Goal: Task Accomplishment & Management: Use online tool/utility

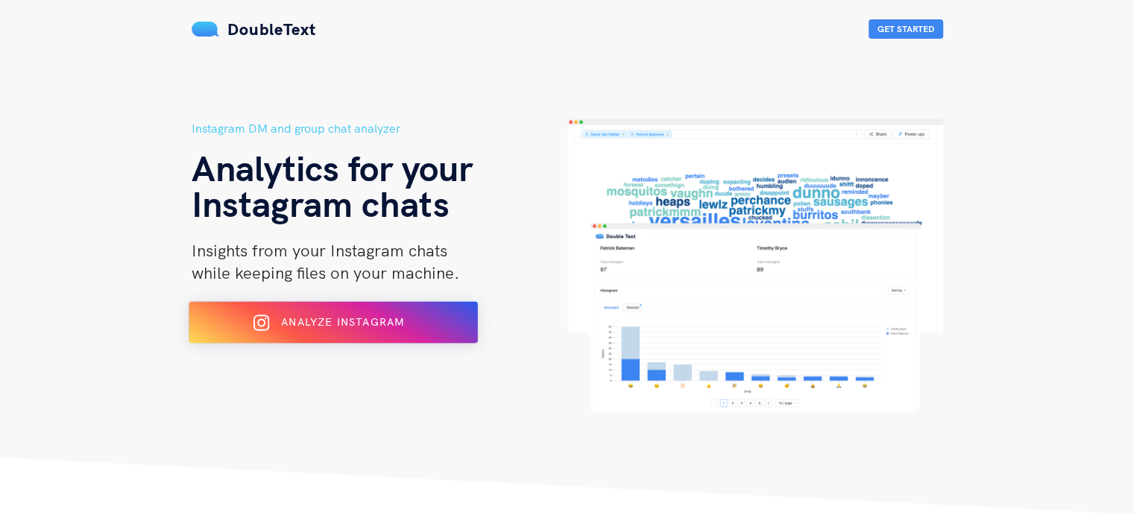
click at [319, 325] on span "Analyze Instagram" at bounding box center [342, 321] width 123 height 13
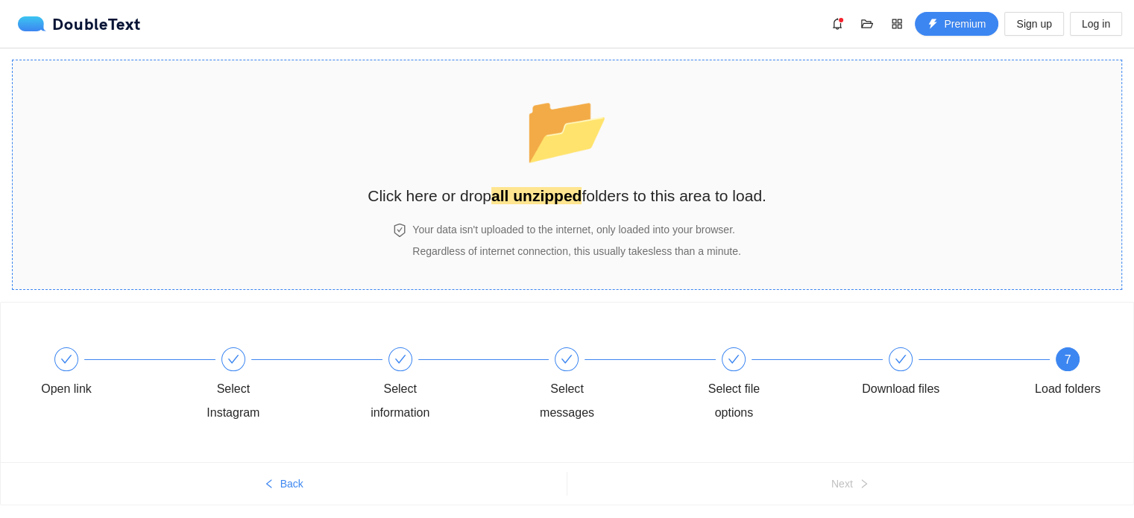
scroll to position [44, 0]
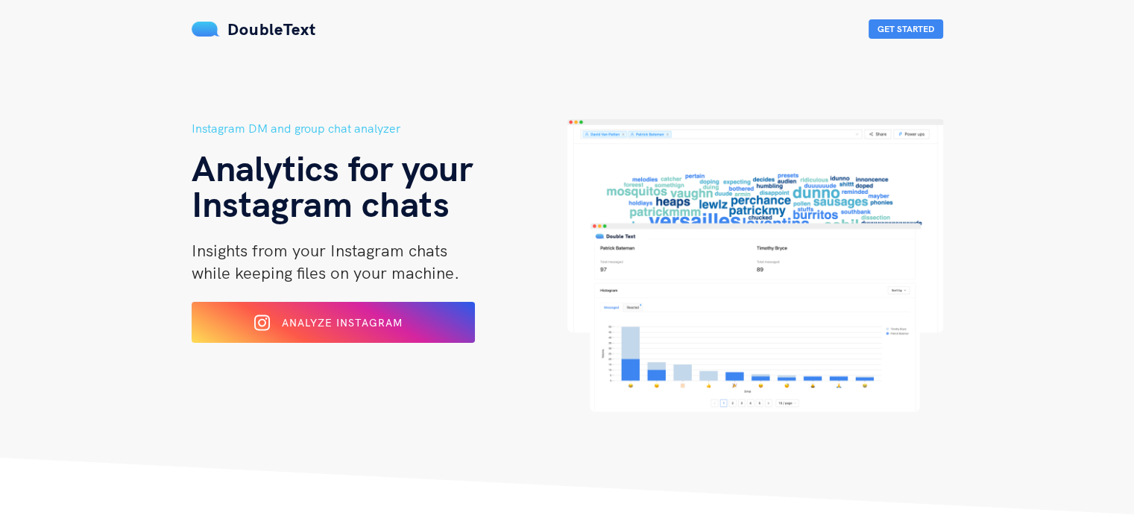
click at [259, 333] on div "Analyze Instagram" at bounding box center [333, 322] width 231 height 23
click at [880, 35] on button "Get Started" at bounding box center [905, 28] width 75 height 19
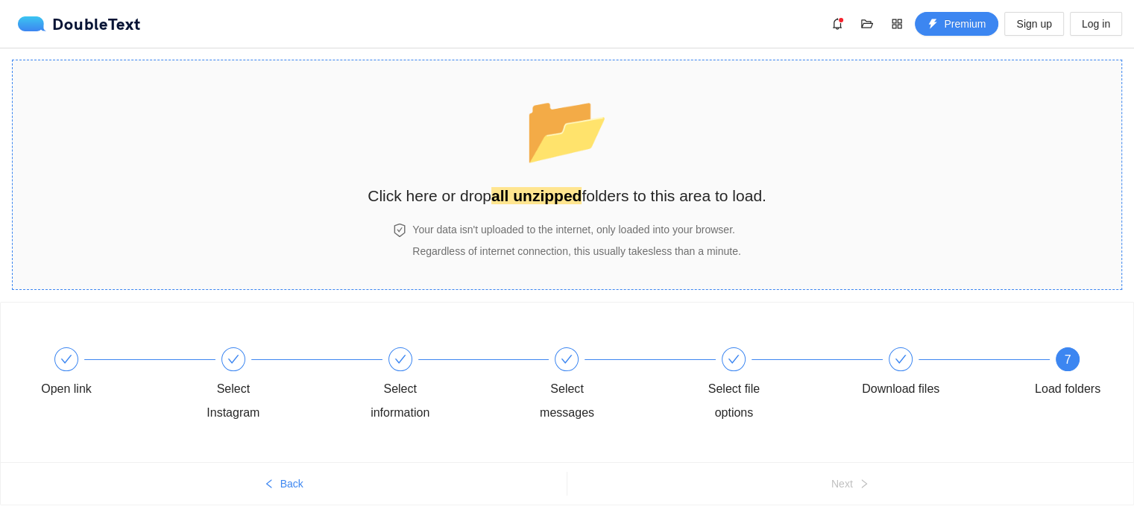
click at [569, 187] on strong "all unzipped" at bounding box center [536, 195] width 90 height 17
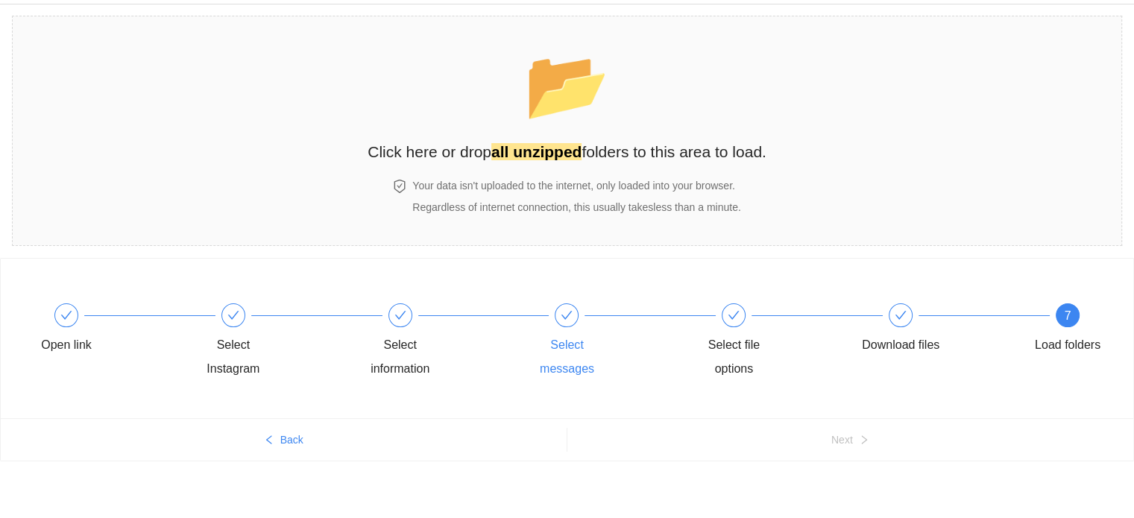
click at [557, 342] on div "Select messages" at bounding box center [566, 357] width 86 height 48
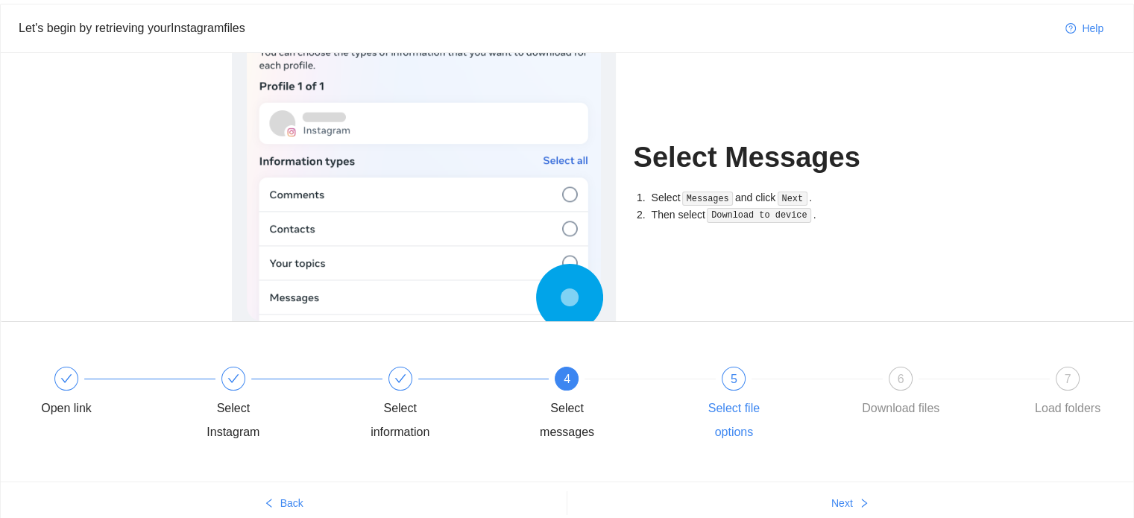
click at [712, 387] on div "5 Select file options" at bounding box center [773, 406] width 167 height 78
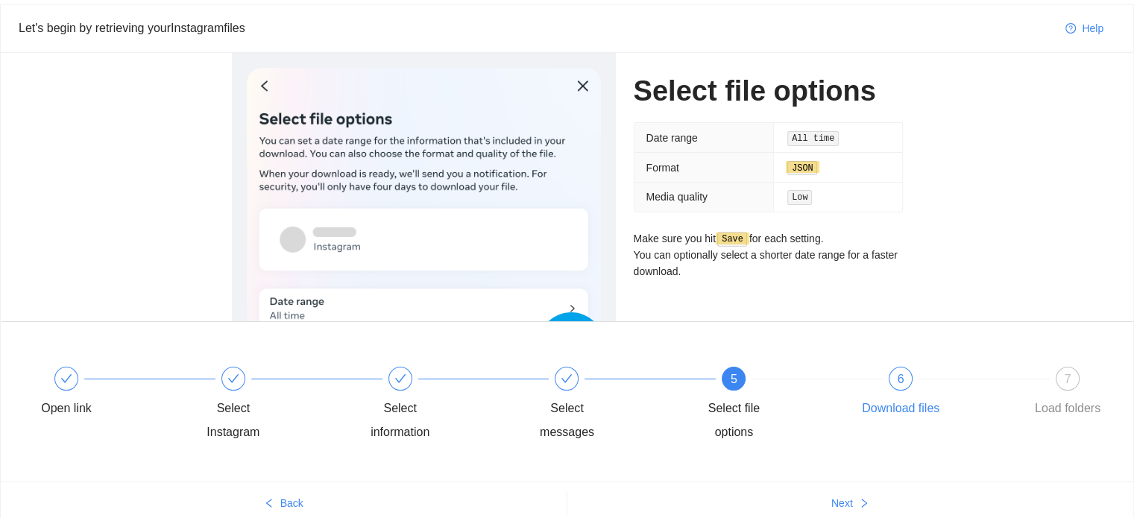
click at [905, 417] on div "Download files" at bounding box center [901, 409] width 78 height 24
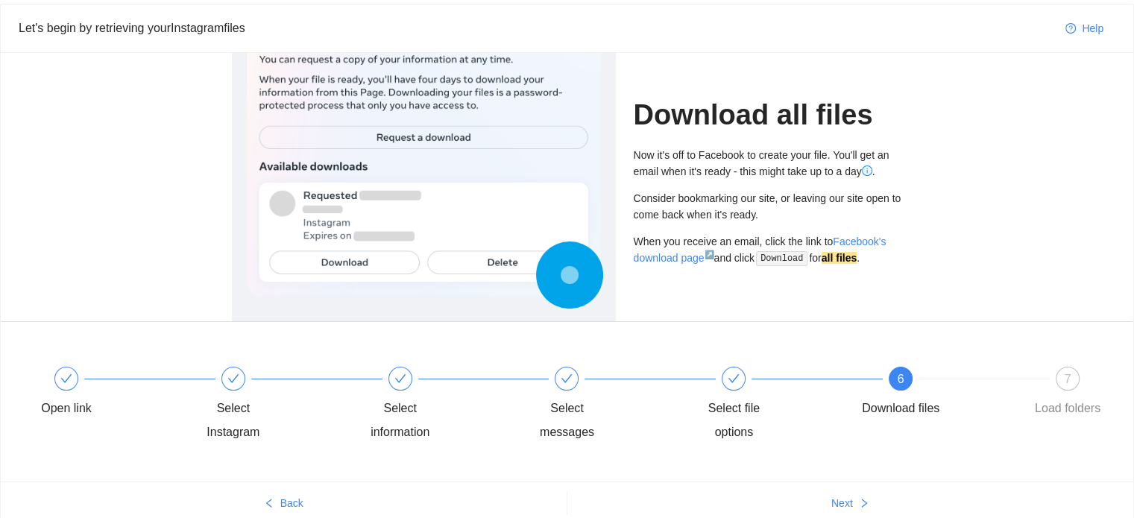
click at [792, 309] on div "Download all files Now it's off to Facebook to create your file. You'll get an …" at bounding box center [768, 187] width 269 height 268
click at [1059, 405] on div "Load folders" at bounding box center [1068, 409] width 66 height 24
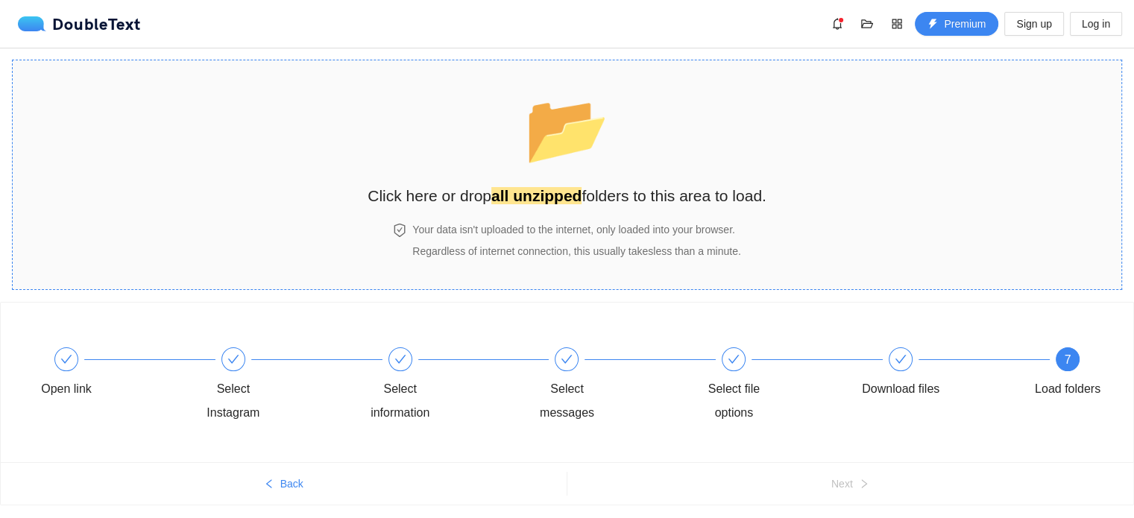
scroll to position [0, 0]
click at [578, 164] on span "📂" at bounding box center [567, 129] width 86 height 76
click at [404, 203] on h2 "Click here or drop all unzipped folders to this area to load." at bounding box center [566, 195] width 399 height 25
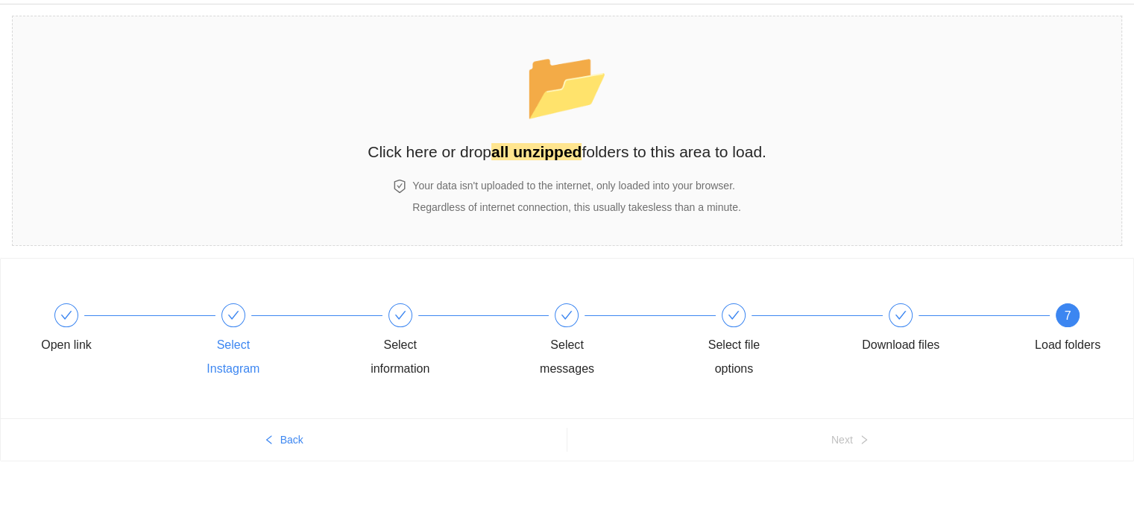
click at [237, 364] on div "Select Instagram" at bounding box center [233, 357] width 86 height 48
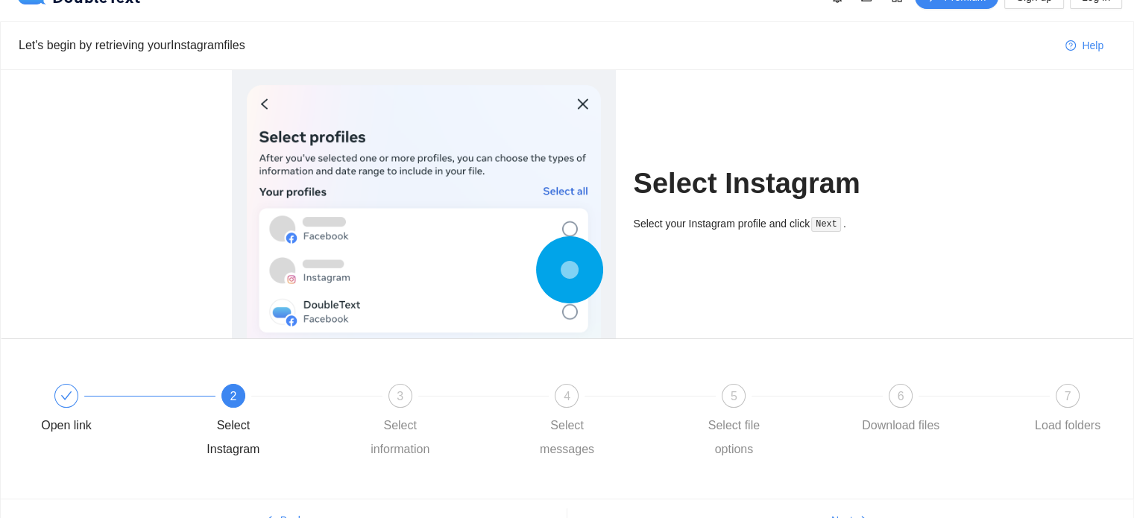
scroll to position [0, 0]
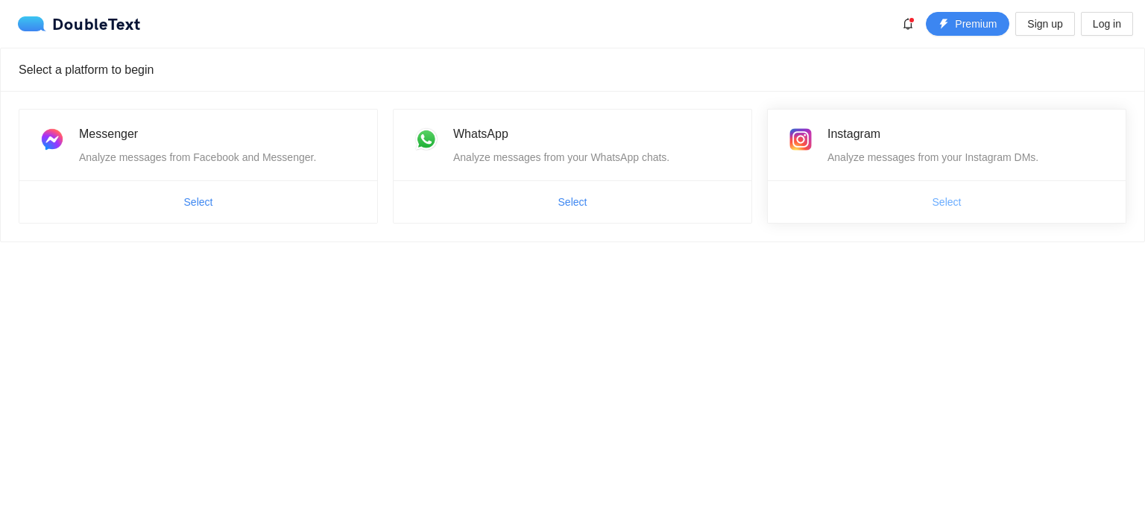
click at [941, 208] on span "Select" at bounding box center [946, 202] width 29 height 16
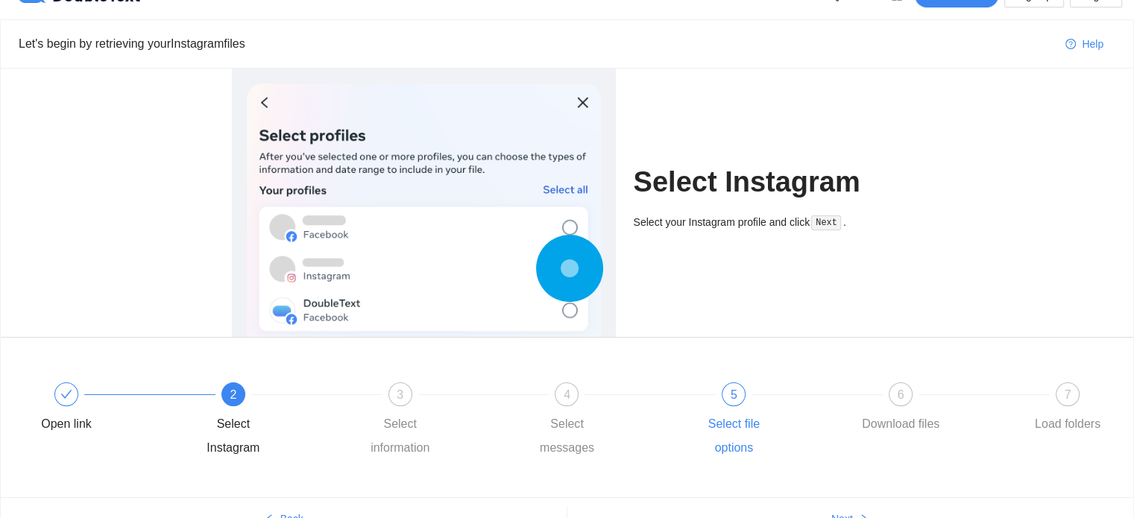
scroll to position [57, 0]
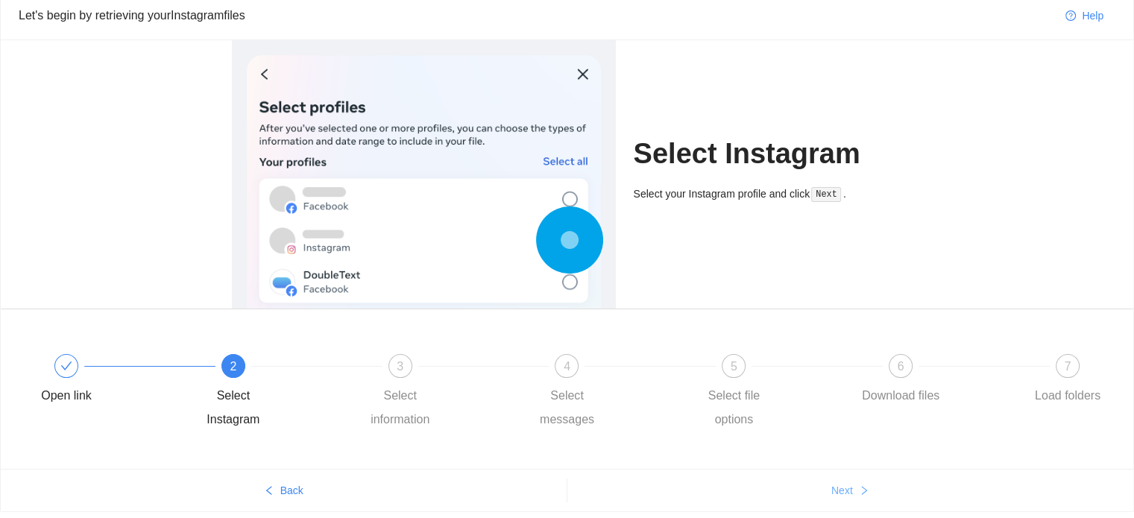
click at [841, 489] on span "Next" at bounding box center [842, 490] width 22 height 16
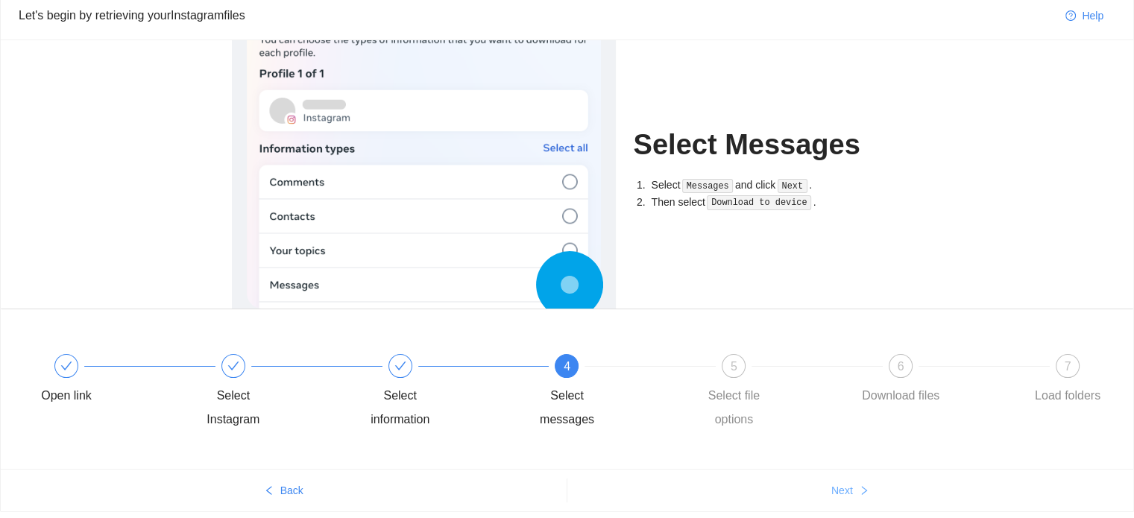
click at [841, 489] on span "Next" at bounding box center [842, 490] width 22 height 16
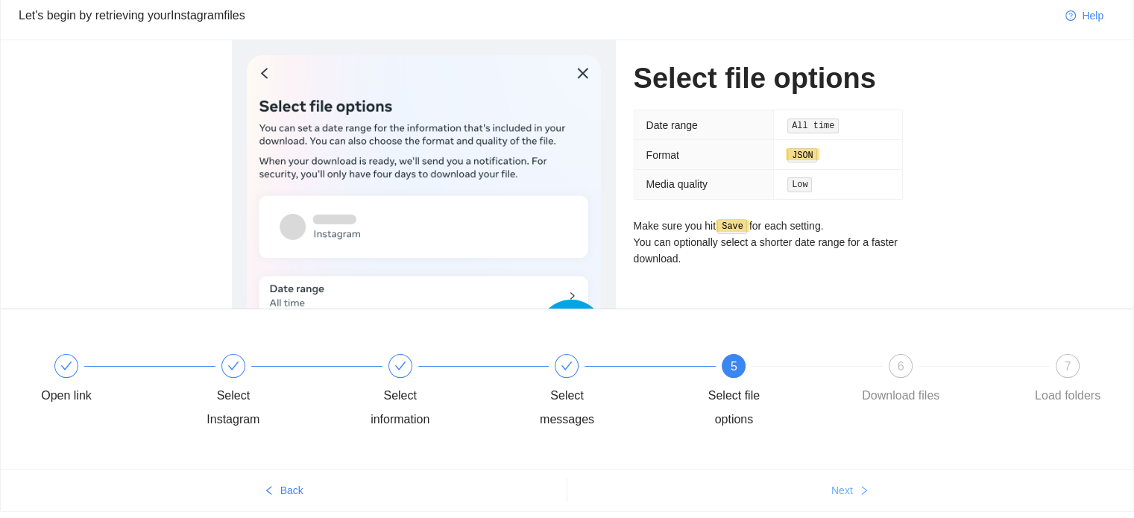
click at [841, 489] on span "Next" at bounding box center [842, 490] width 22 height 16
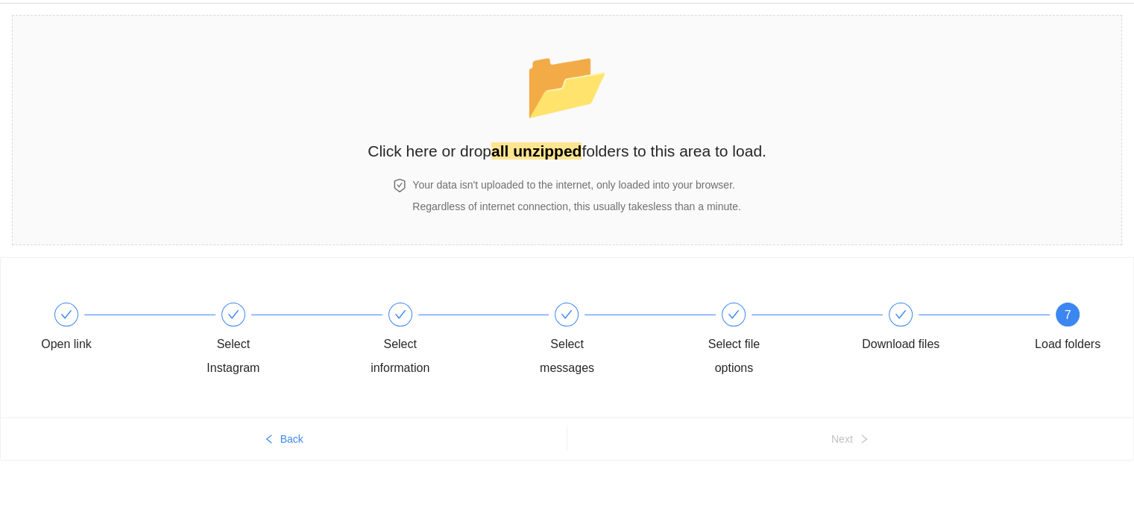
scroll to position [44, 0]
click at [841, 489] on div "Open link Select Instagram Select information Select messages Select file optio…" at bounding box center [567, 387] width 1134 height 261
click at [561, 119] on span "📂" at bounding box center [567, 85] width 86 height 76
click at [811, 73] on section "📂 Click here or drop all unzipped folders to this area to load. Your data isn't…" at bounding box center [567, 131] width 1110 height 230
click at [579, 123] on span "📂" at bounding box center [567, 85] width 86 height 76
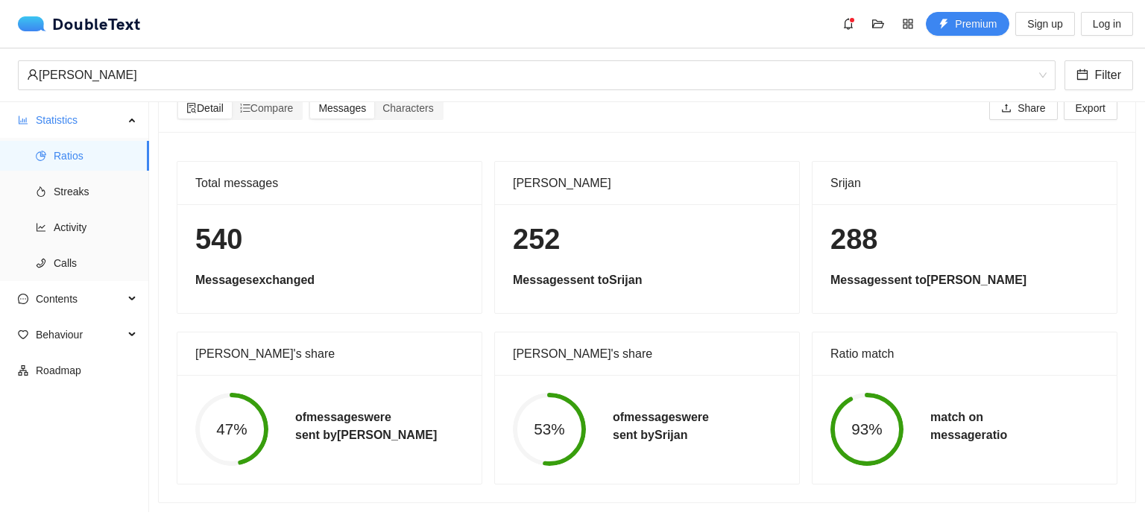
scroll to position [0, 0]
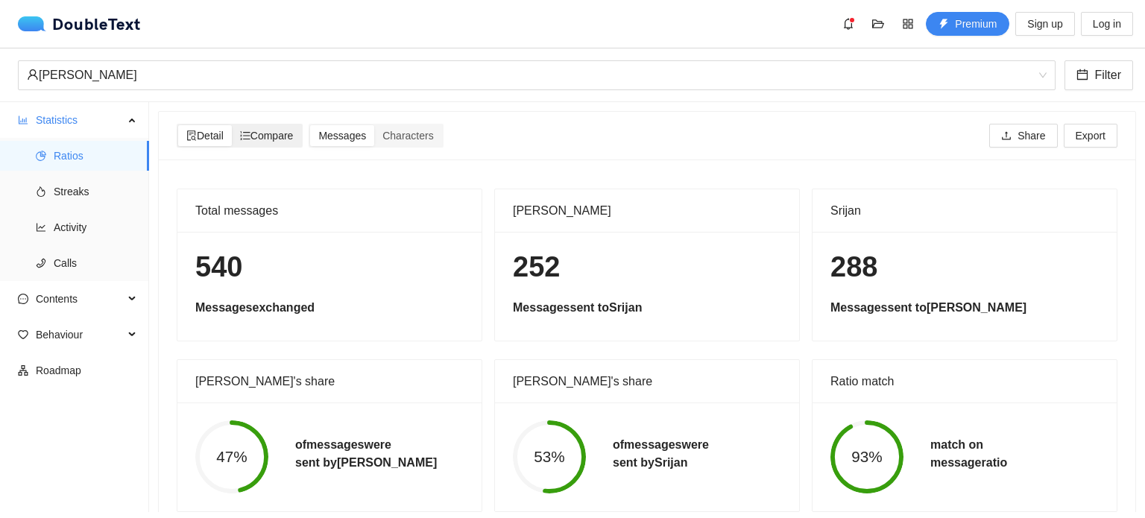
click at [282, 136] on span "Compare" at bounding box center [267, 136] width 54 height 12
click at [232, 125] on input "Compare" at bounding box center [232, 125] width 0 height 0
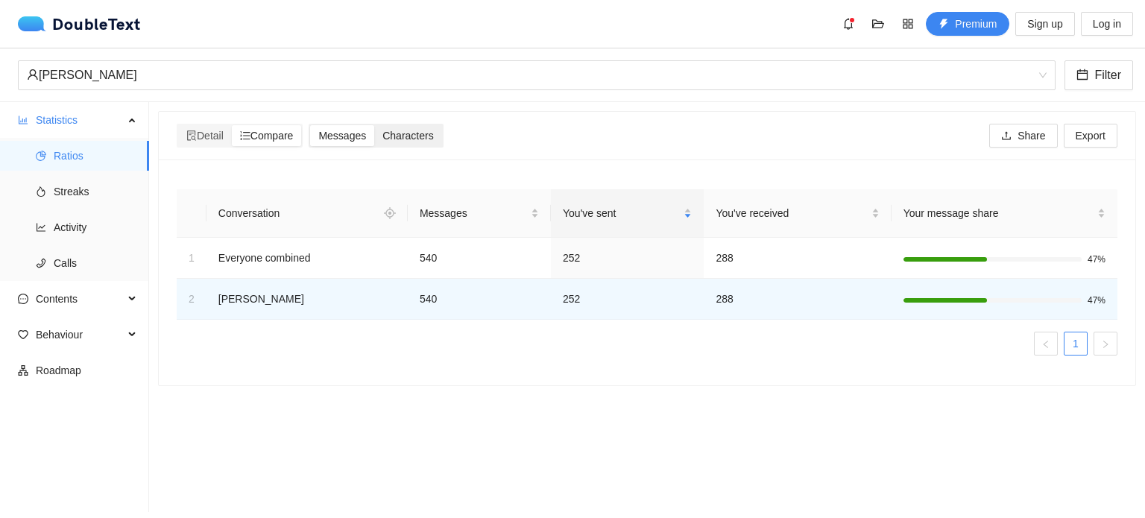
click at [388, 139] on span "Characters" at bounding box center [407, 136] width 51 height 12
click at [374, 125] on input "Characters" at bounding box center [374, 125] width 0 height 0
click at [352, 139] on span "Messages" at bounding box center [342, 136] width 48 height 12
click at [310, 125] on input "Messages" at bounding box center [310, 125] width 0 height 0
click at [213, 133] on span "Detail" at bounding box center [204, 136] width 37 height 12
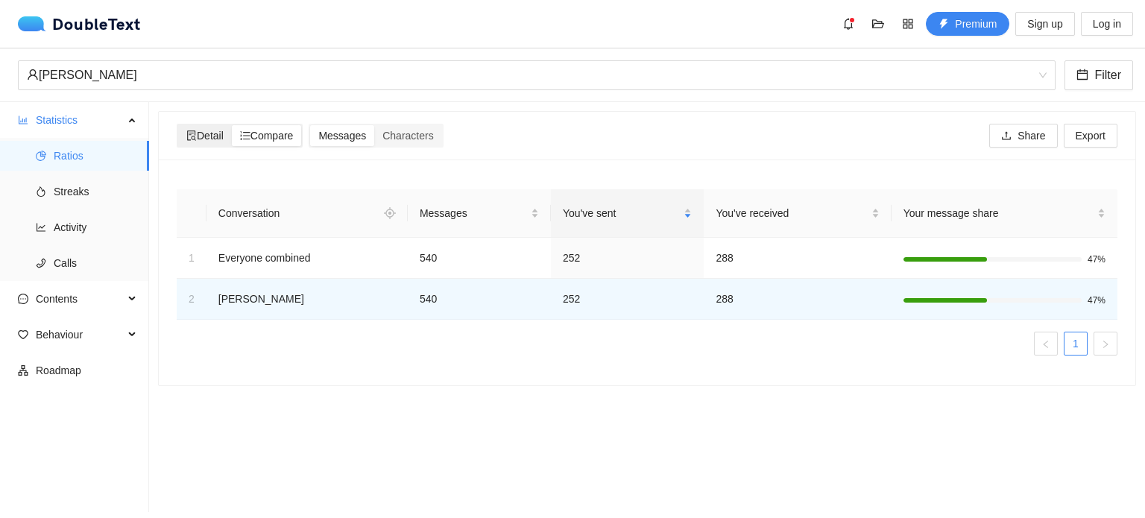
click at [178, 125] on input "Detail" at bounding box center [178, 125] width 0 height 0
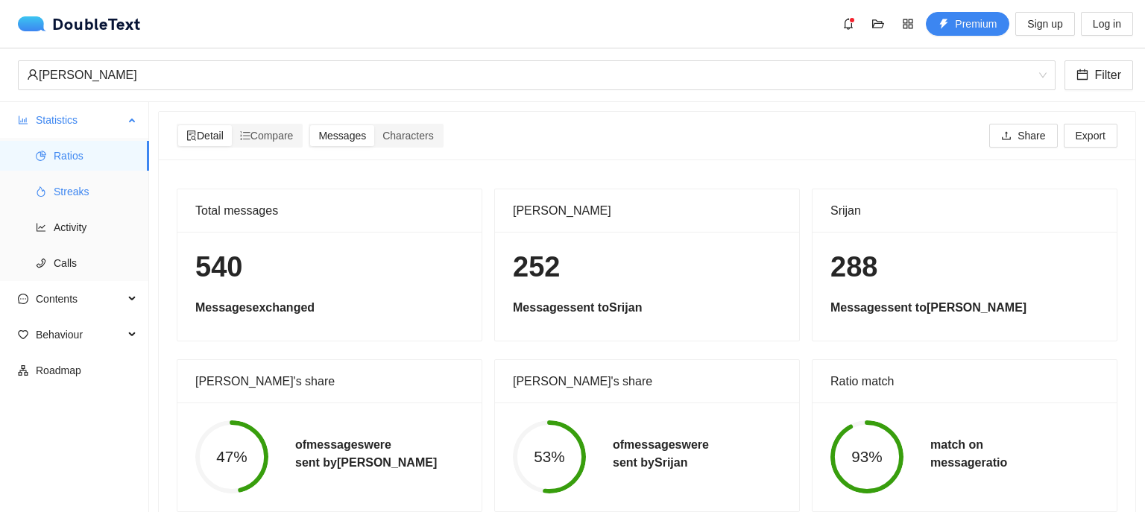
click at [91, 186] on span "Streaks" at bounding box center [95, 192] width 83 height 30
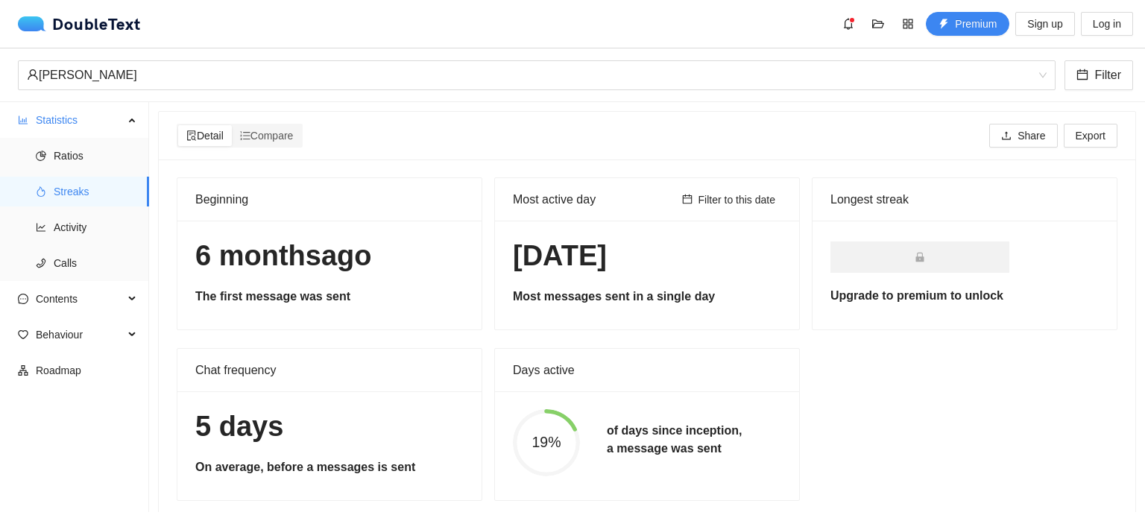
scroll to position [27, 0]
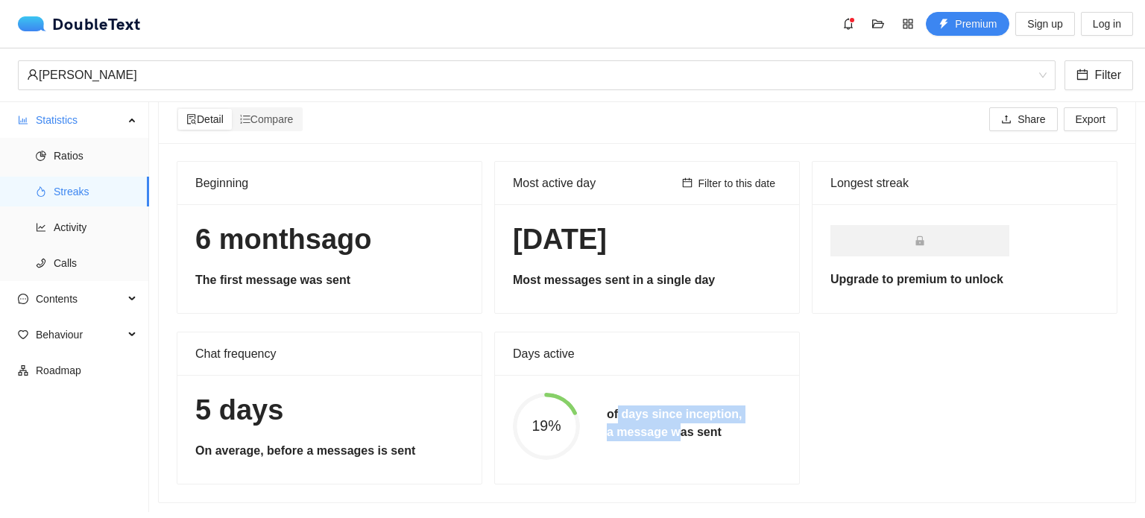
drag, startPoint x: 613, startPoint y: 402, endPoint x: 666, endPoint y: 428, distance: 58.7
click at [666, 428] on h5 "of days since inception, a message was sent" at bounding box center [674, 423] width 135 height 36
click at [92, 227] on span "Activity" at bounding box center [95, 227] width 83 height 30
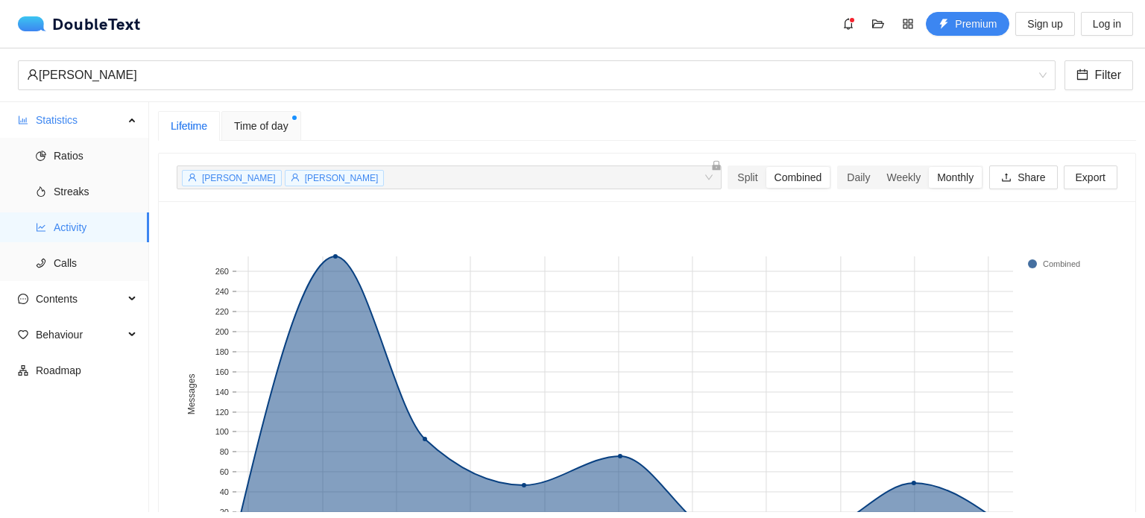
click at [268, 121] on span "Time of day" at bounding box center [261, 126] width 54 height 16
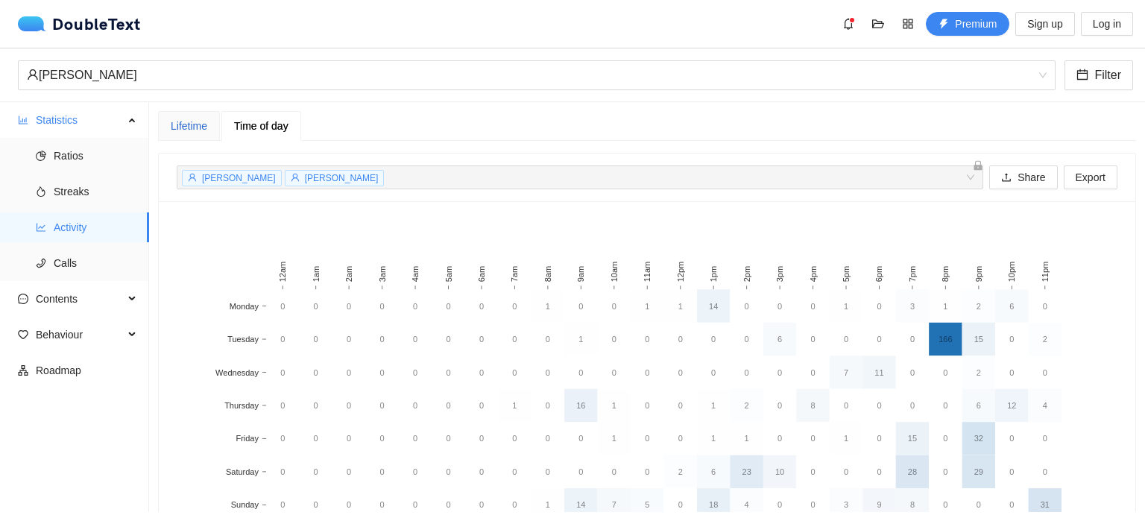
click at [198, 126] on div "Lifetime" at bounding box center [189, 126] width 37 height 16
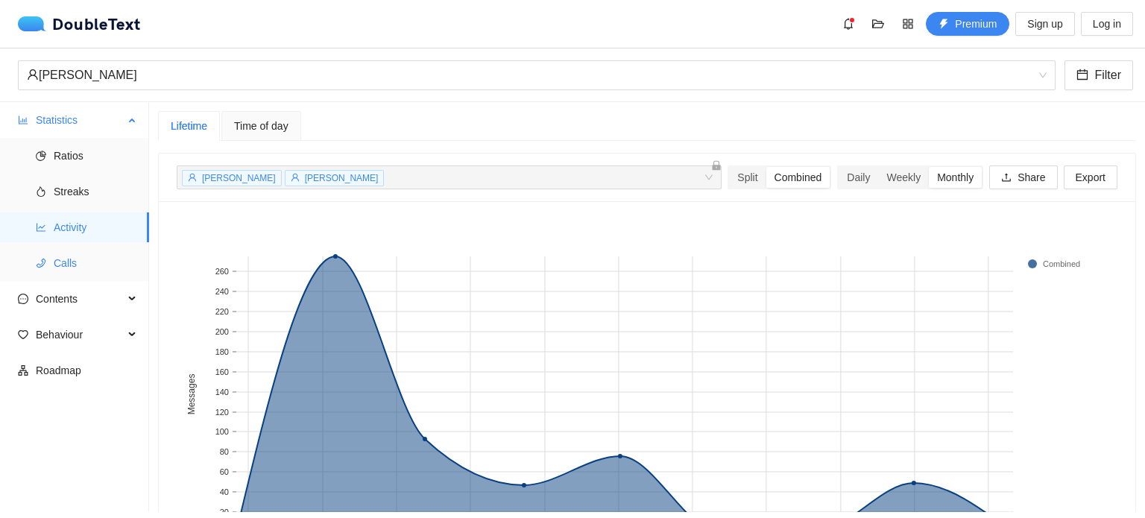
click at [80, 257] on span "Calls" at bounding box center [95, 263] width 83 height 30
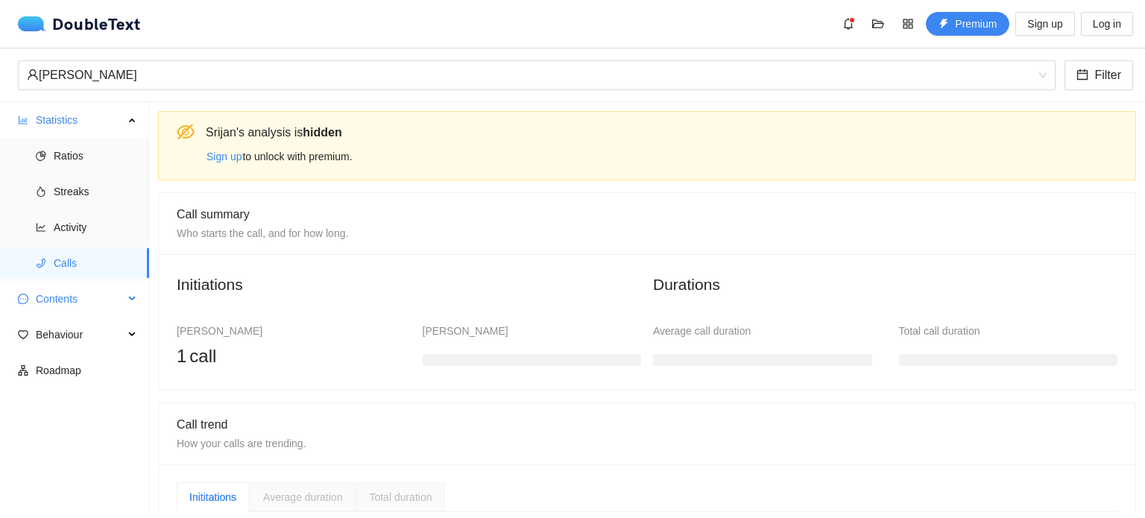
click at [101, 298] on span "Contents" at bounding box center [80, 299] width 88 height 30
click at [80, 341] on span "Word Cloud" at bounding box center [95, 335] width 83 height 30
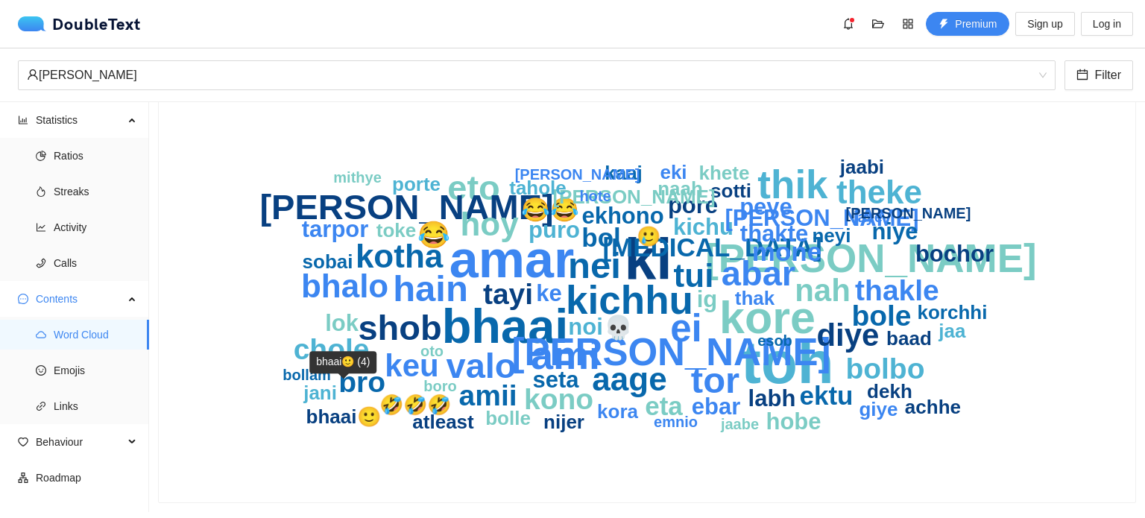
scroll to position [90, 0]
click at [98, 365] on span "Emojis" at bounding box center [95, 371] width 83 height 30
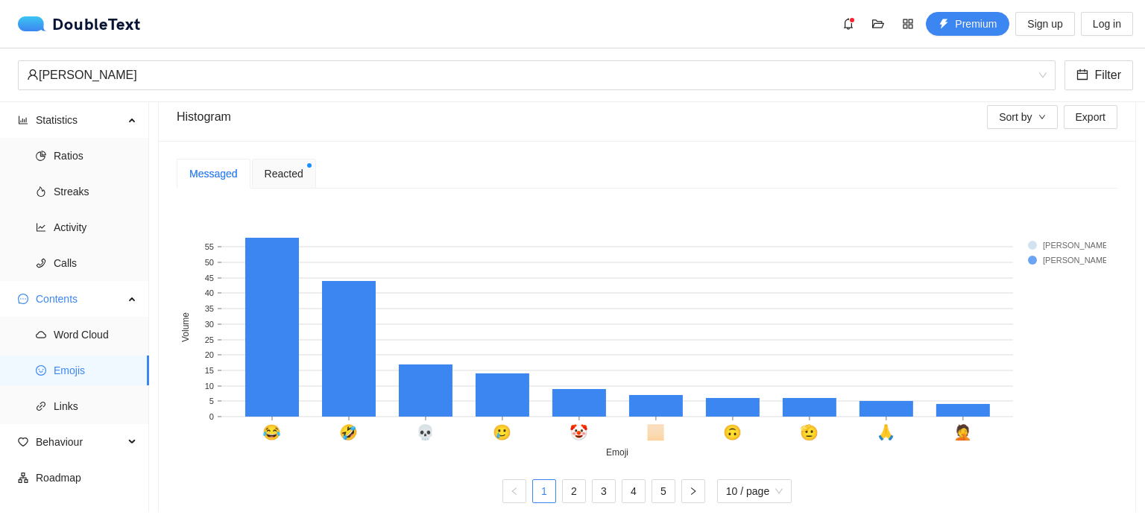
scroll to position [290, 0]
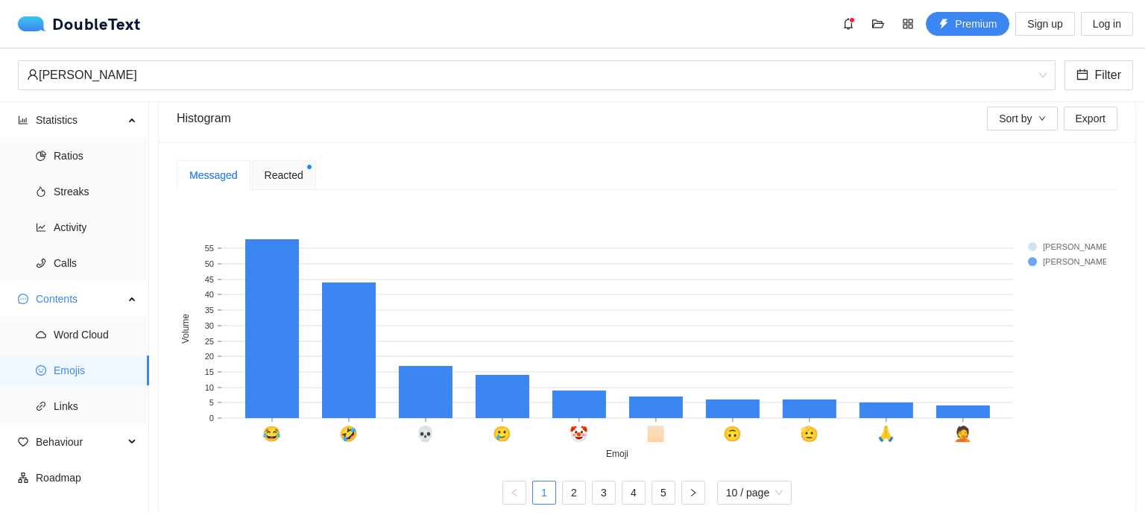
click at [1036, 245] on rect at bounding box center [1058, 246] width 60 height 15
click at [795, 311] on rect at bounding box center [641, 332] width 929 height 261
click at [1072, 256] on rect at bounding box center [1058, 261] width 60 height 15
click at [568, 487] on link "2" at bounding box center [574, 492] width 22 height 22
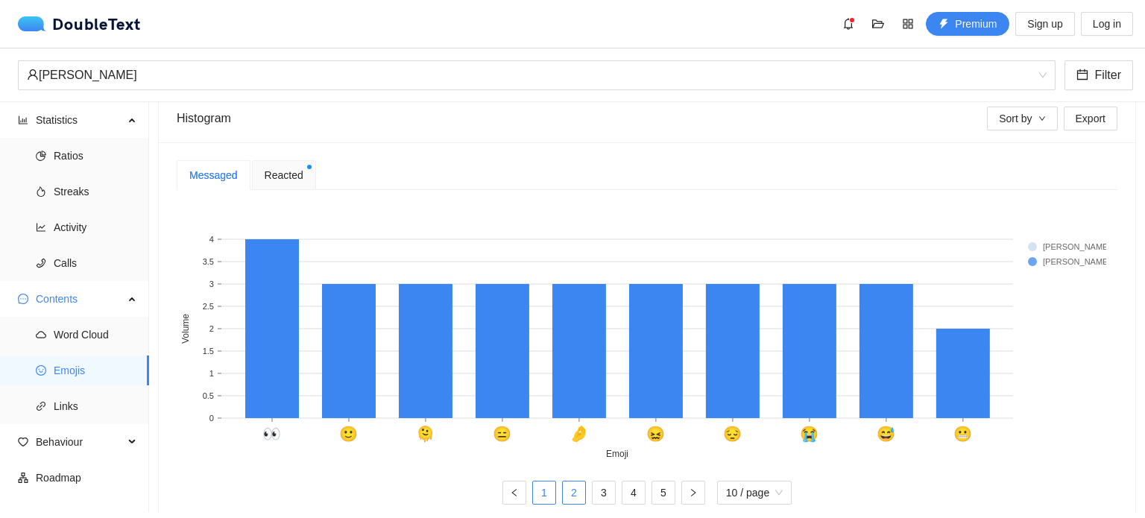
click at [535, 490] on link "1" at bounding box center [544, 492] width 22 height 22
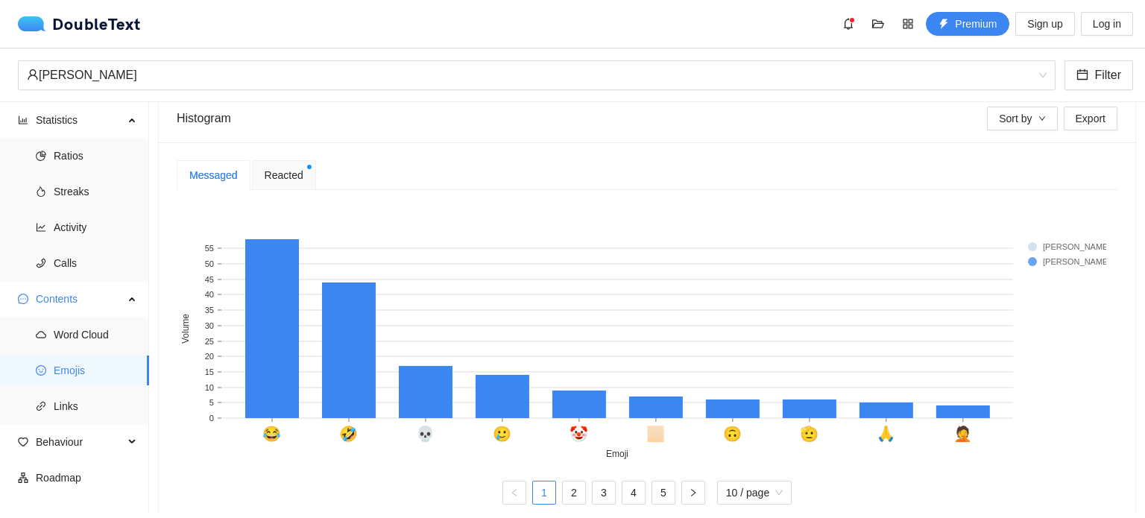
click at [1058, 247] on rect at bounding box center [1058, 246] width 60 height 15
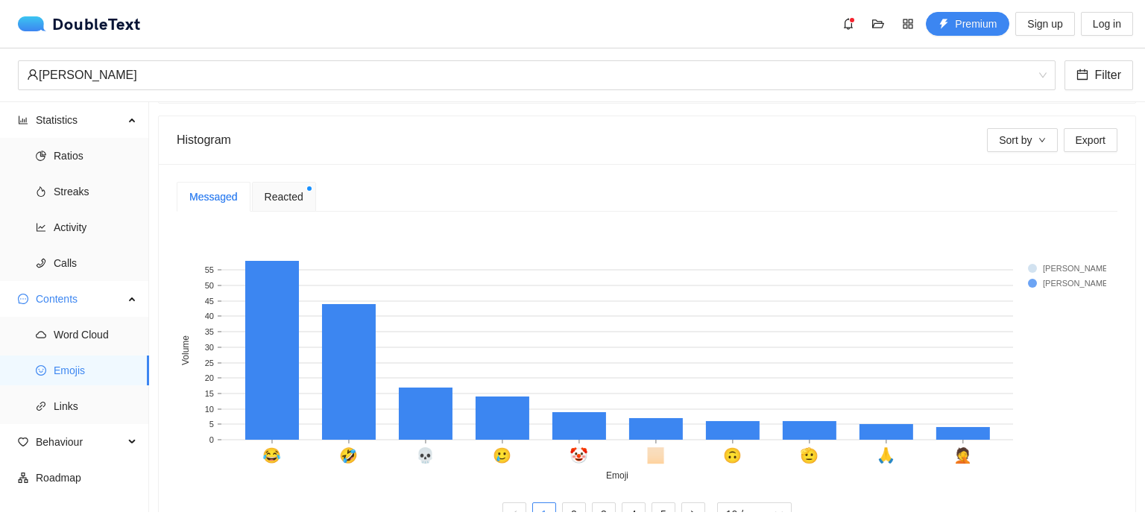
scroll to position [319, 0]
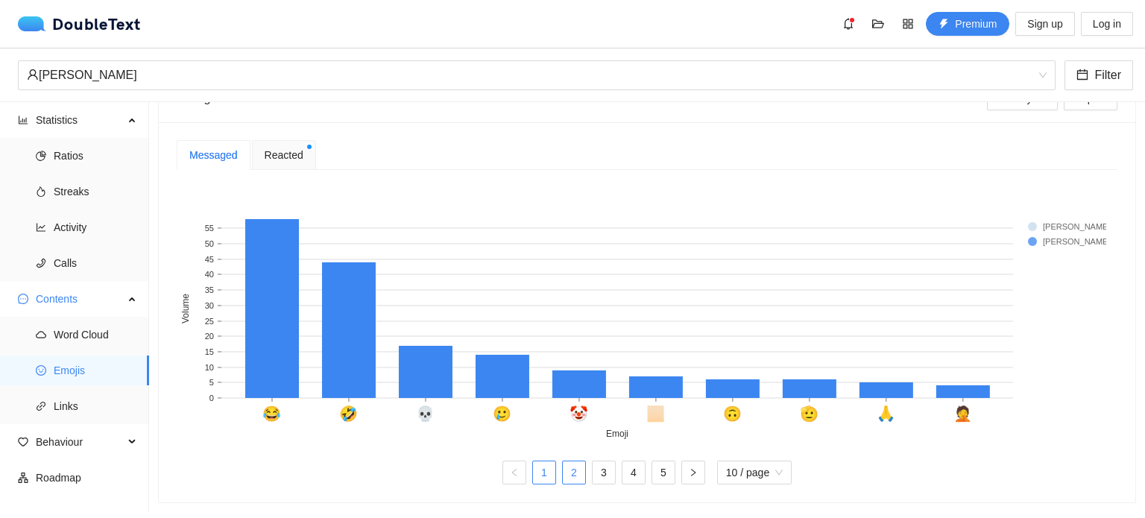
click at [568, 464] on link "2" at bounding box center [574, 472] width 22 height 22
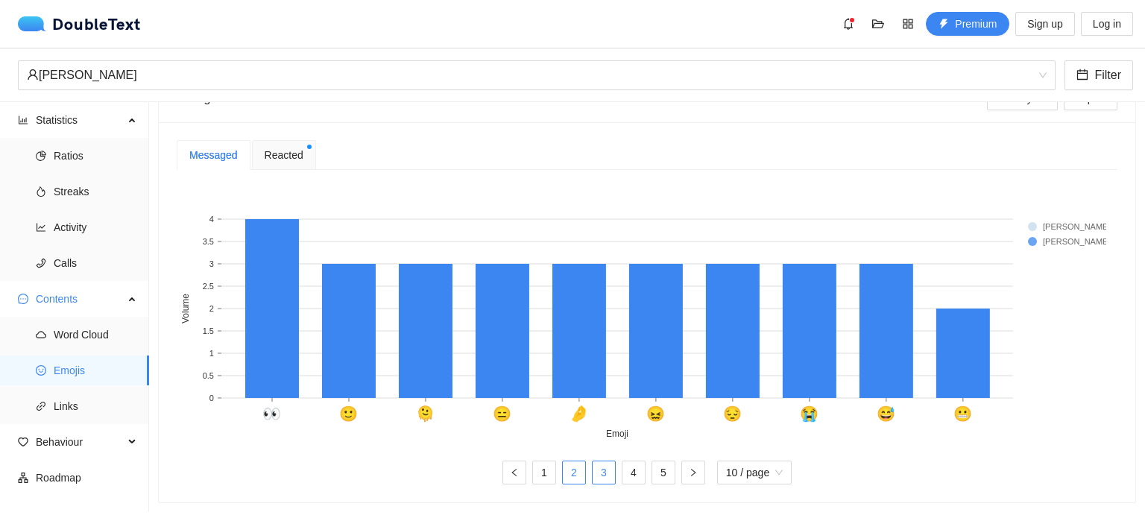
click at [593, 466] on link "3" at bounding box center [604, 472] width 22 height 22
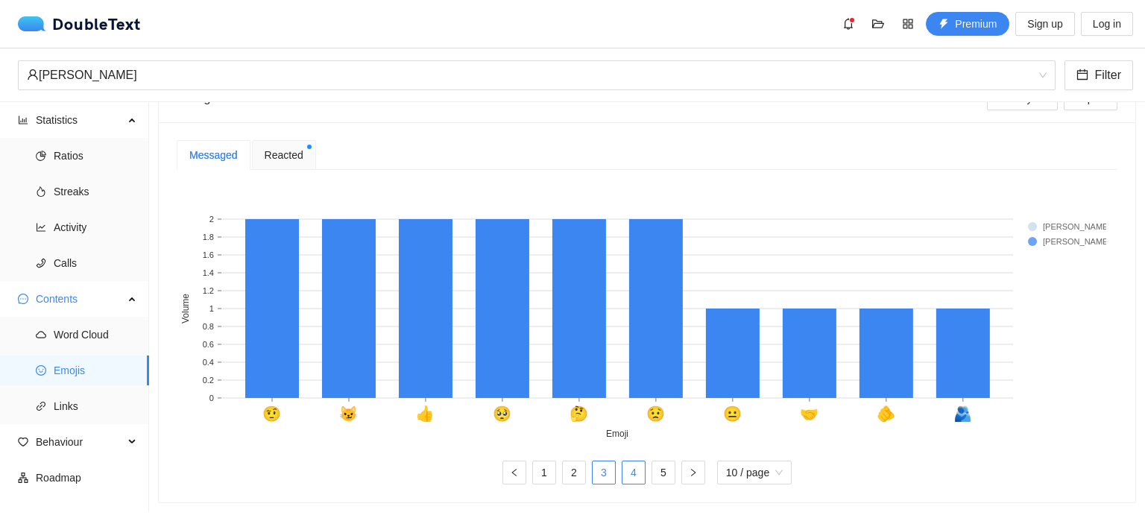
click at [631, 464] on link "4" at bounding box center [633, 472] width 22 height 22
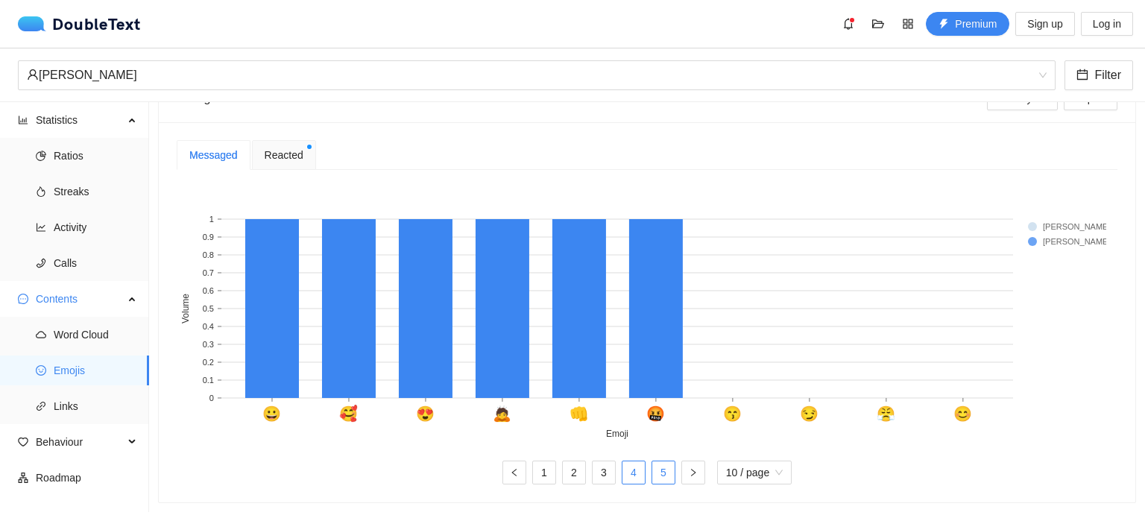
drag, startPoint x: 606, startPoint y: 466, endPoint x: 658, endPoint y: 460, distance: 52.5
click at [658, 461] on ul "1 2 3 4 5 10 / page" at bounding box center [647, 473] width 941 height 24
click at [658, 461] on link "5" at bounding box center [663, 472] width 22 height 22
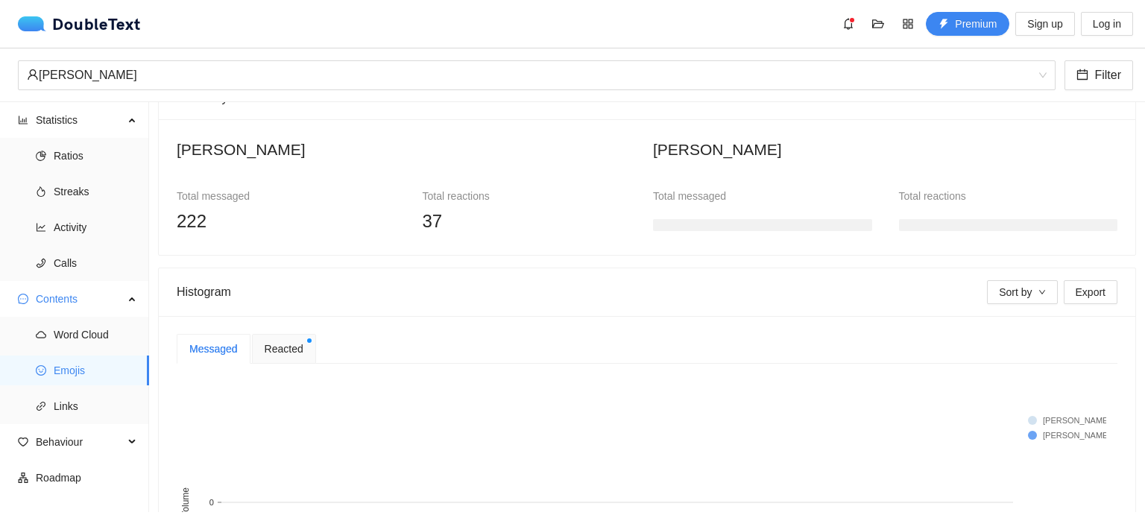
scroll to position [116, 0]
click at [298, 354] on span "Reacted" at bounding box center [284, 349] width 39 height 16
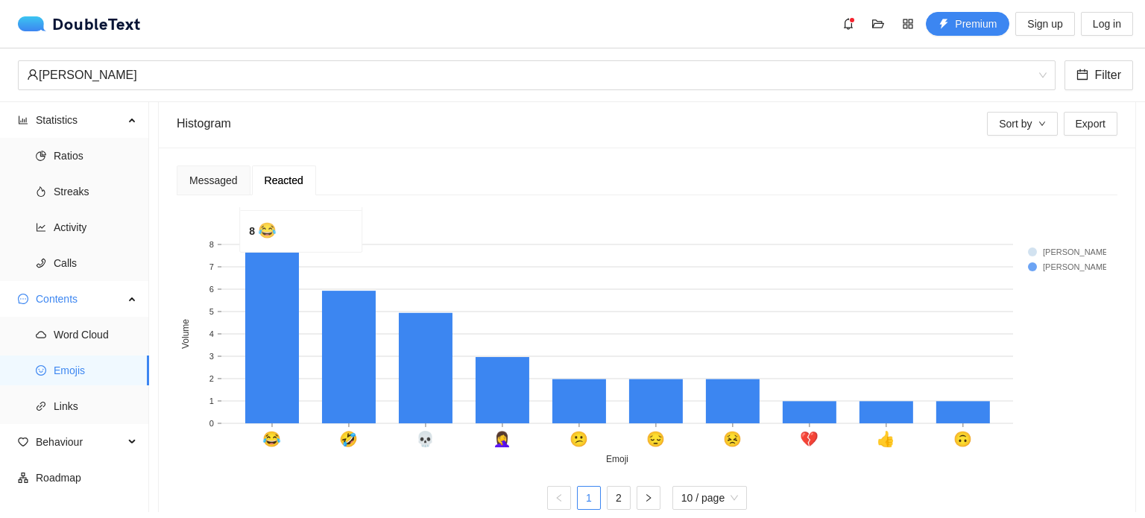
scroll to position [291, 0]
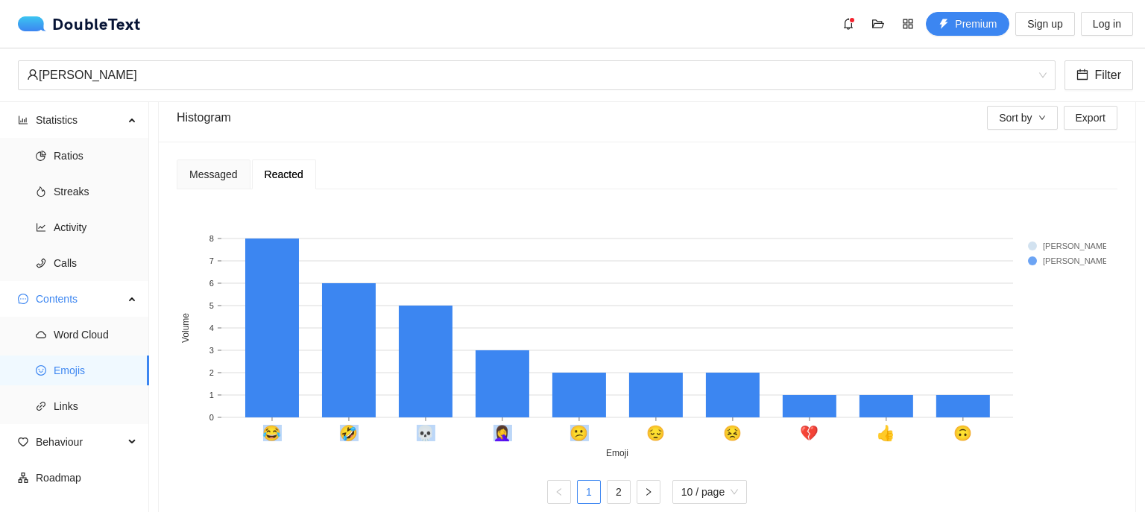
drag, startPoint x: 558, startPoint y: 435, endPoint x: 581, endPoint y: 440, distance: 23.9
click at [581, 440] on icon "😂 🤣 💀 🤦‍♀️ 😕 😔 😣 💔 👍 🙃 Emoji 0 1 2 3 4 5 6 7 8 Volume Srijan Banerjee Isheeta A…" at bounding box center [641, 331] width 929 height 261
click at [581, 457] on rect at bounding box center [641, 331] width 929 height 261
click at [364, 476] on div "😂 🤣 💀 🤦‍♀️ 😕 😔 😣 💔 👍 🙃 Emoji 0 1 2 3 4 5 6 7 8 Volume Srijan Banerjee Isheeta A…" at bounding box center [647, 352] width 941 height 303
click at [74, 394] on span "Links" at bounding box center [95, 406] width 83 height 30
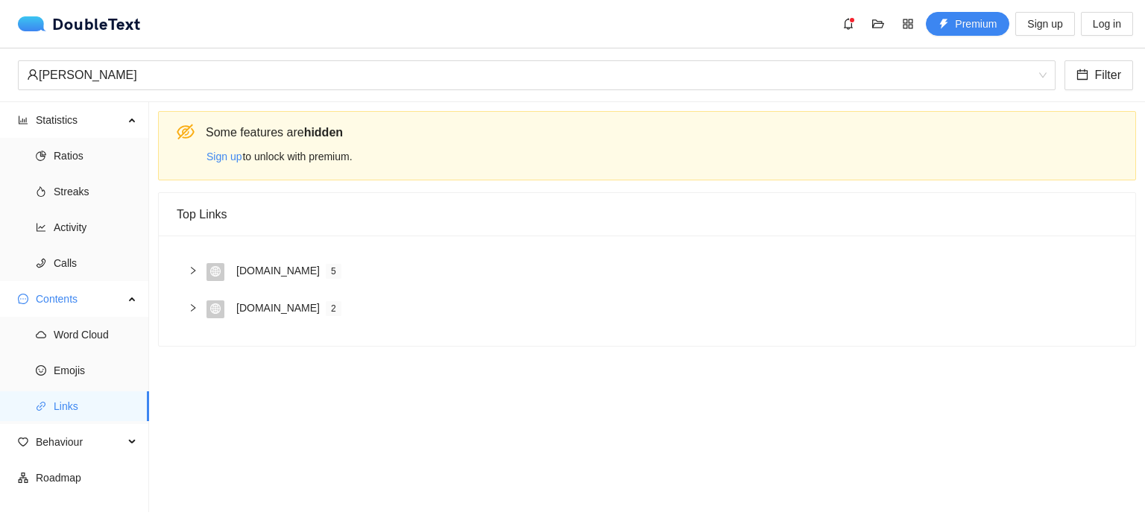
click at [314, 353] on section "Some features are hidden Sign up to unlock with premium. Top Links instagram.co…" at bounding box center [647, 307] width 996 height 410
click at [267, 272] on div "instagram.com" at bounding box center [277, 270] width 83 height 16
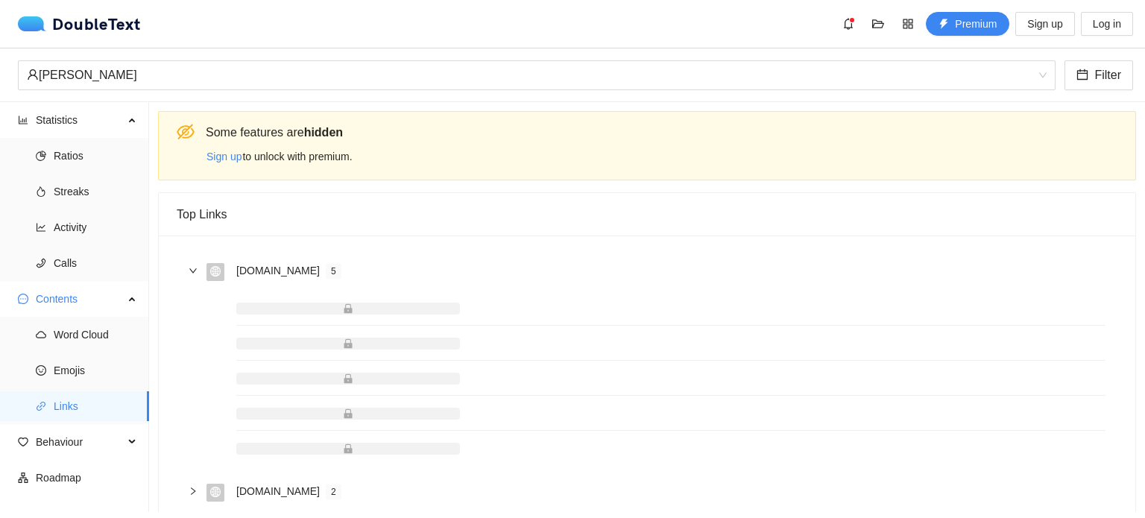
click at [250, 267] on div "instagram.com" at bounding box center [277, 270] width 83 height 16
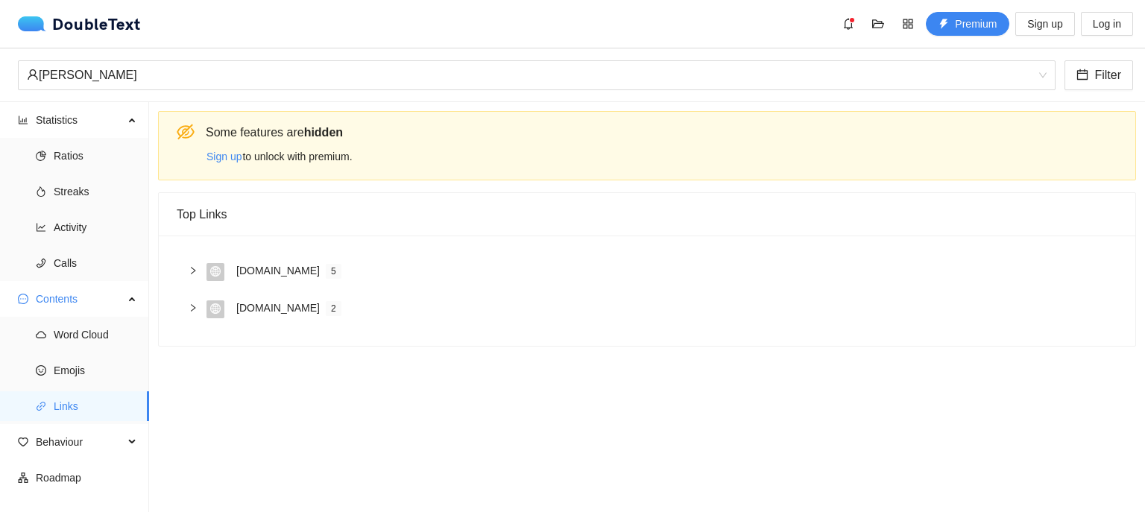
click at [268, 325] on div "www.instagram.com 2" at bounding box center [647, 309] width 941 height 37
click at [265, 324] on div "www.instagram.com 2" at bounding box center [647, 309] width 941 height 37
click at [98, 439] on span "Behaviour" at bounding box center [80, 442] width 88 height 30
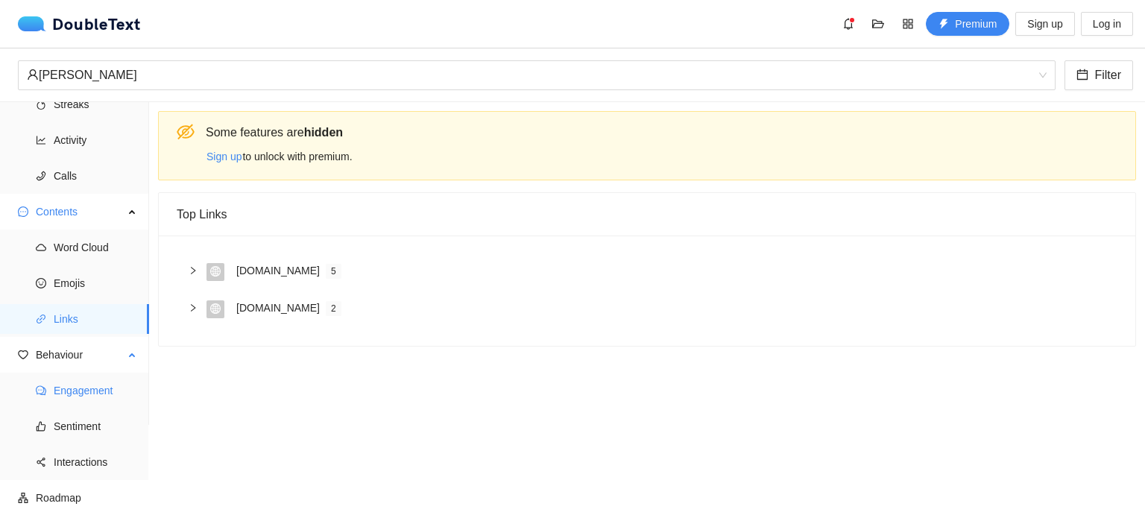
click at [86, 405] on span "Engagement" at bounding box center [95, 391] width 83 height 30
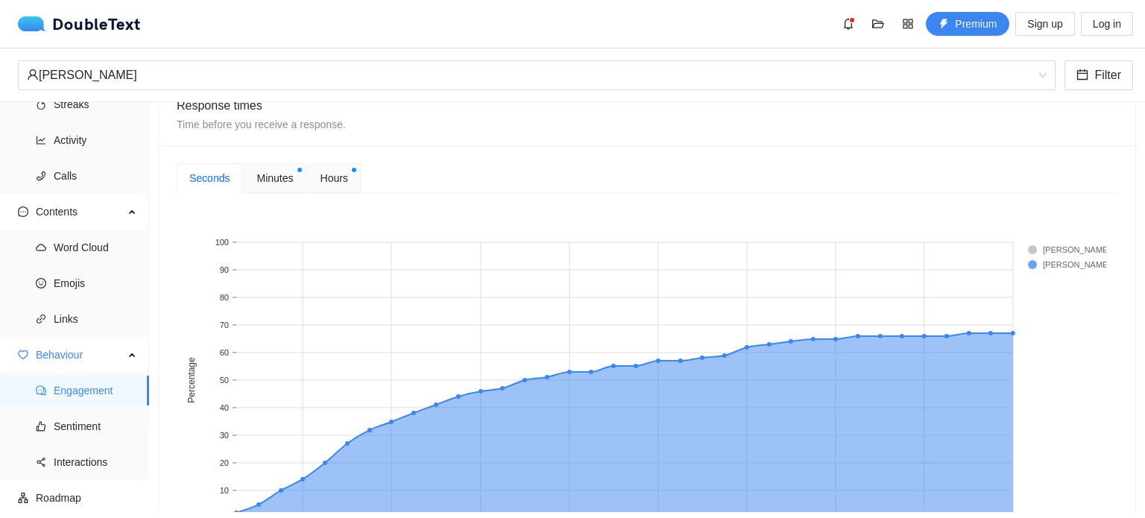
scroll to position [569, 0]
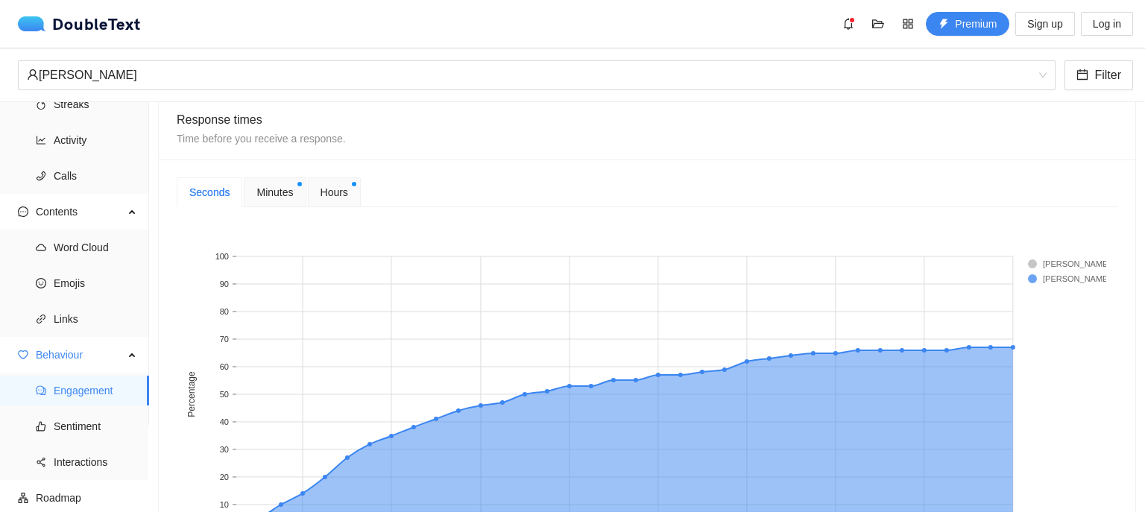
click at [275, 189] on span "Minutes" at bounding box center [274, 192] width 37 height 16
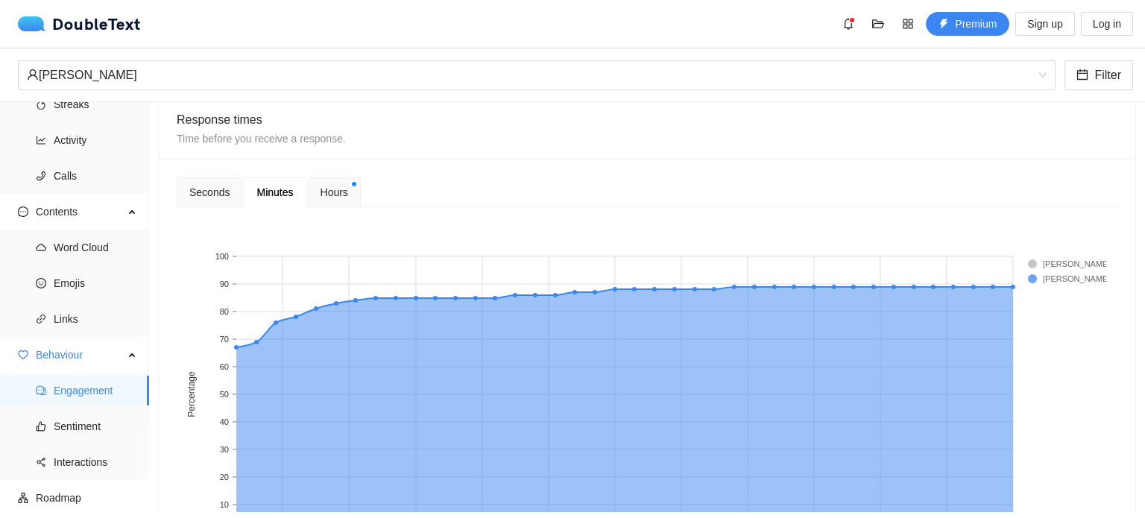
click at [337, 184] on span "Hours" at bounding box center [334, 192] width 28 height 16
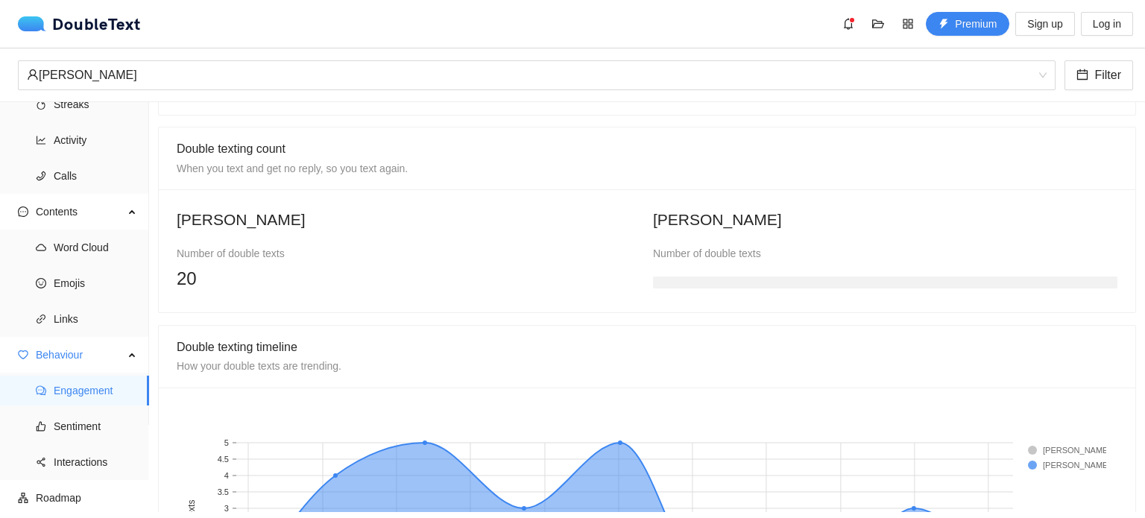
scroll to position [1061, 0]
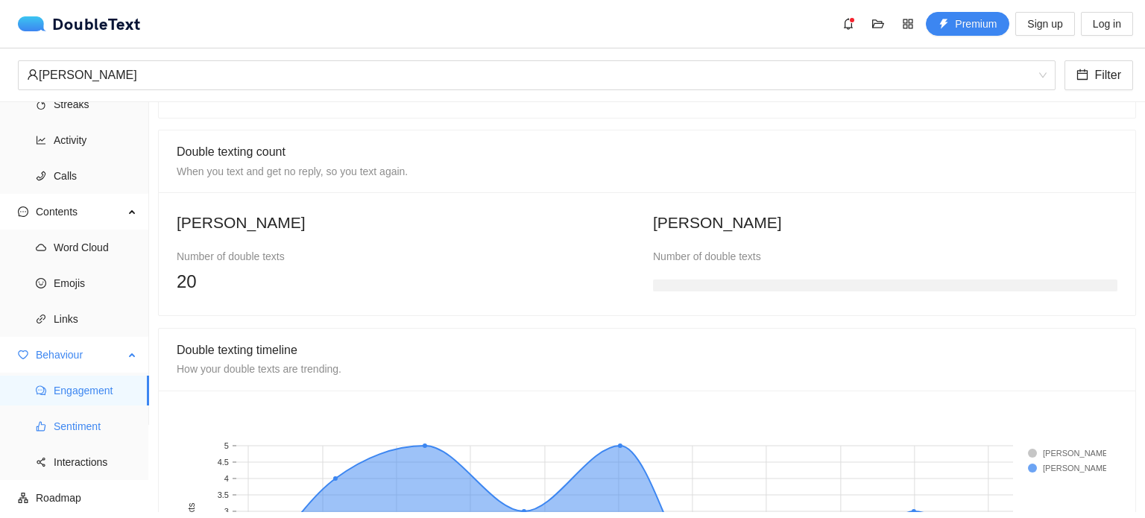
click at [98, 412] on span "Sentiment" at bounding box center [95, 426] width 83 height 30
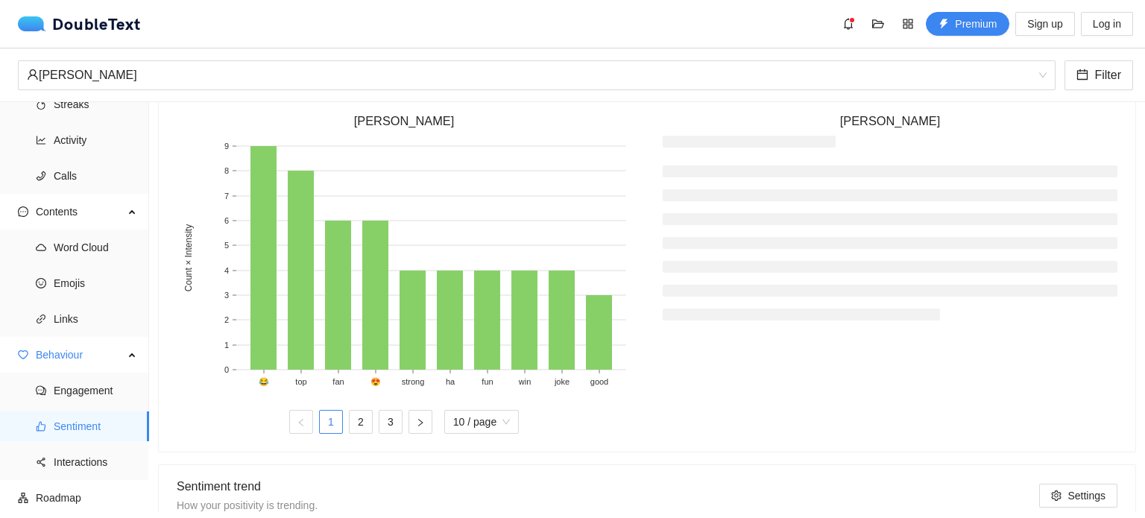
scroll to position [829, 0]
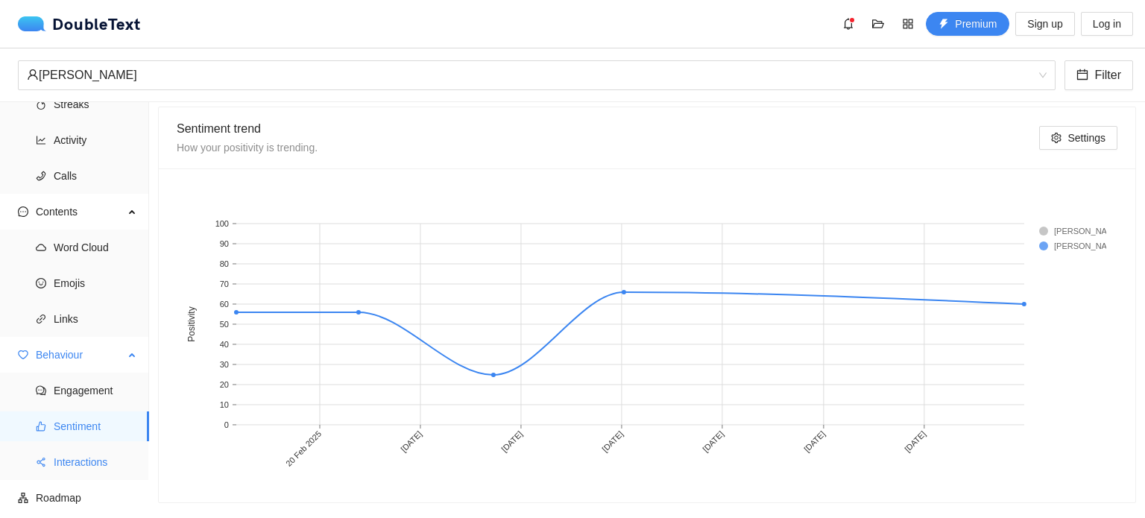
click at [107, 458] on span "Interactions" at bounding box center [95, 462] width 83 height 30
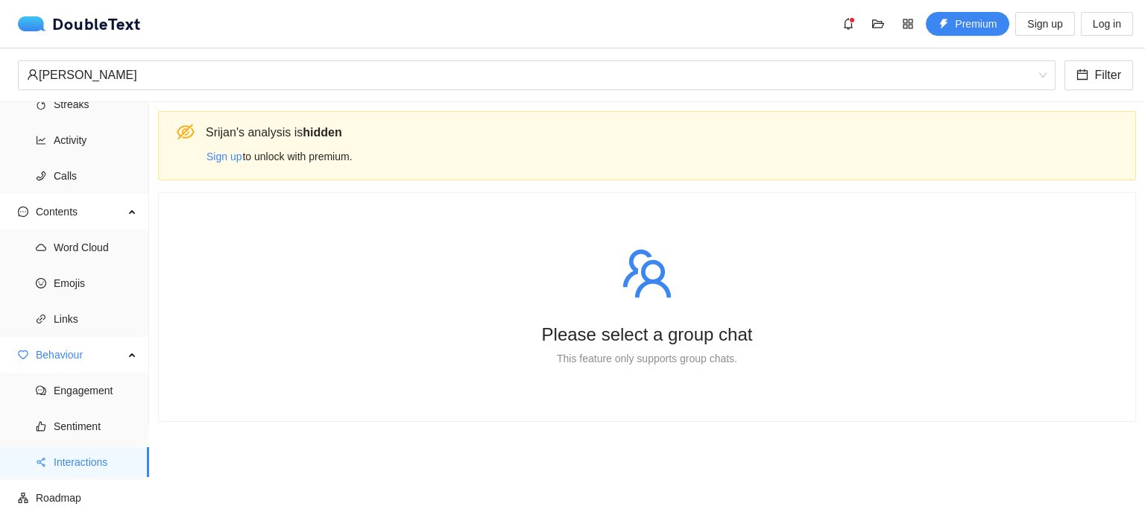
click at [607, 356] on div "This feature only supports group chats." at bounding box center [646, 358] width 893 height 16
click at [68, 487] on span "Roadmap" at bounding box center [86, 498] width 101 height 30
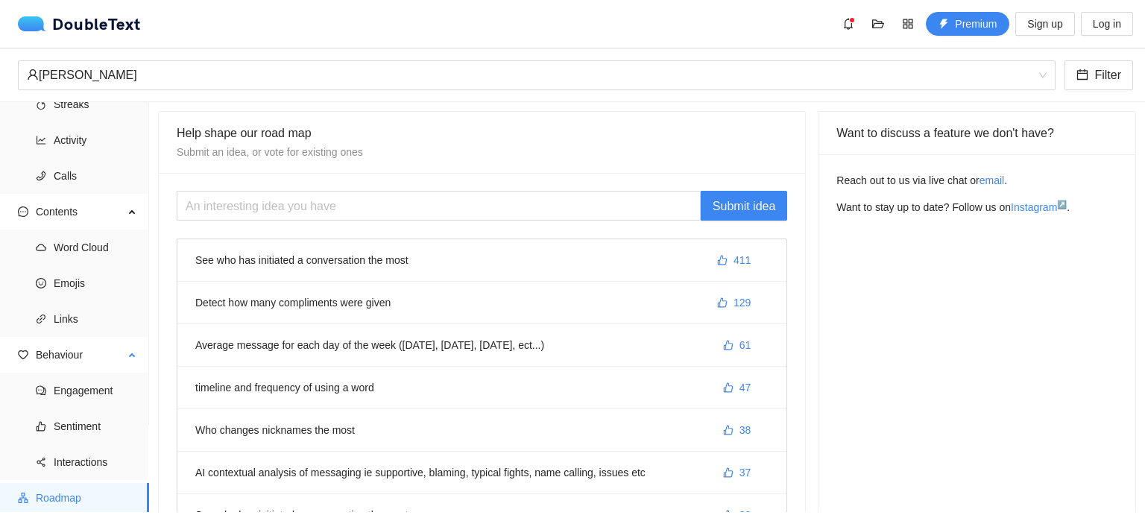
click at [58, 443] on ul "Engagement Sentiment Interactions" at bounding box center [74, 426] width 148 height 107
click at [66, 394] on span "Engagement" at bounding box center [95, 391] width 83 height 30
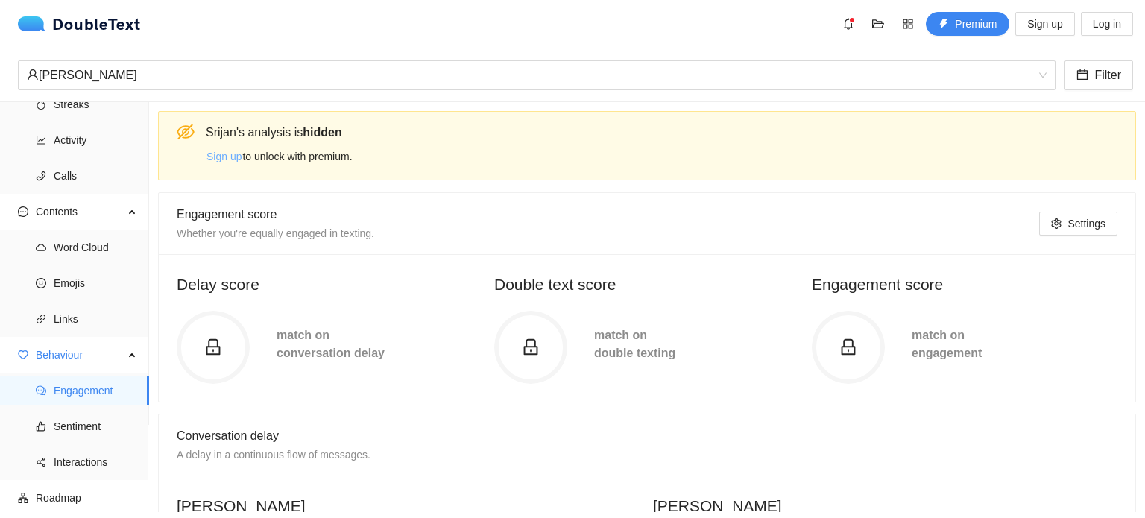
click at [215, 157] on span "Sign up" at bounding box center [223, 156] width 35 height 16
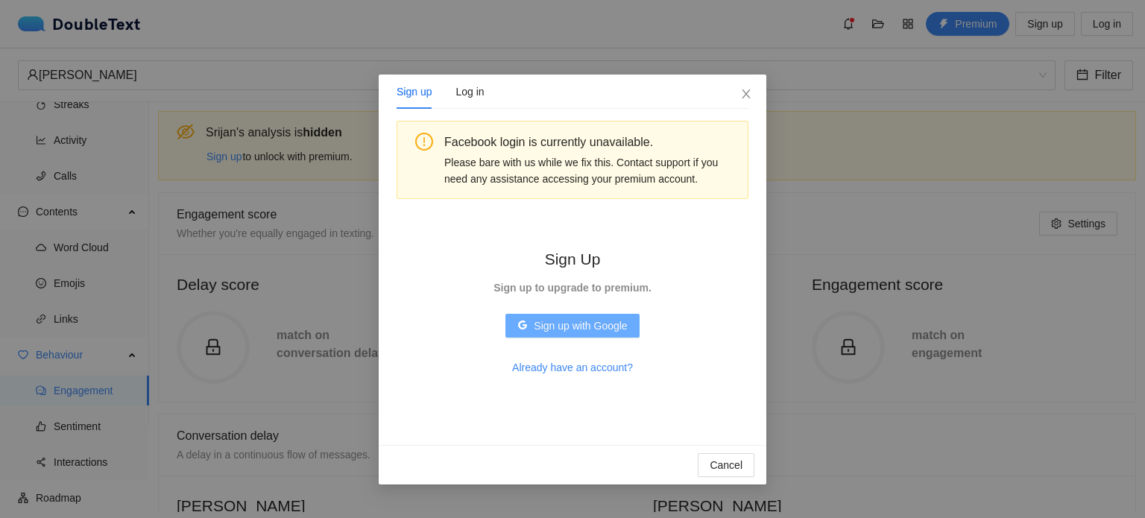
click at [567, 320] on span "Sign up with Google" at bounding box center [580, 326] width 93 height 16
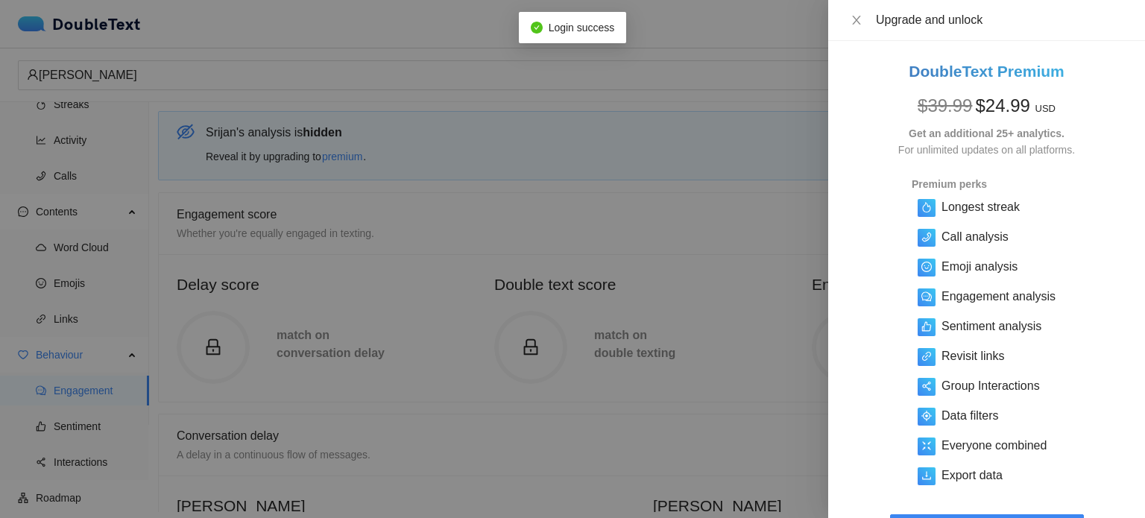
scroll to position [113, 0]
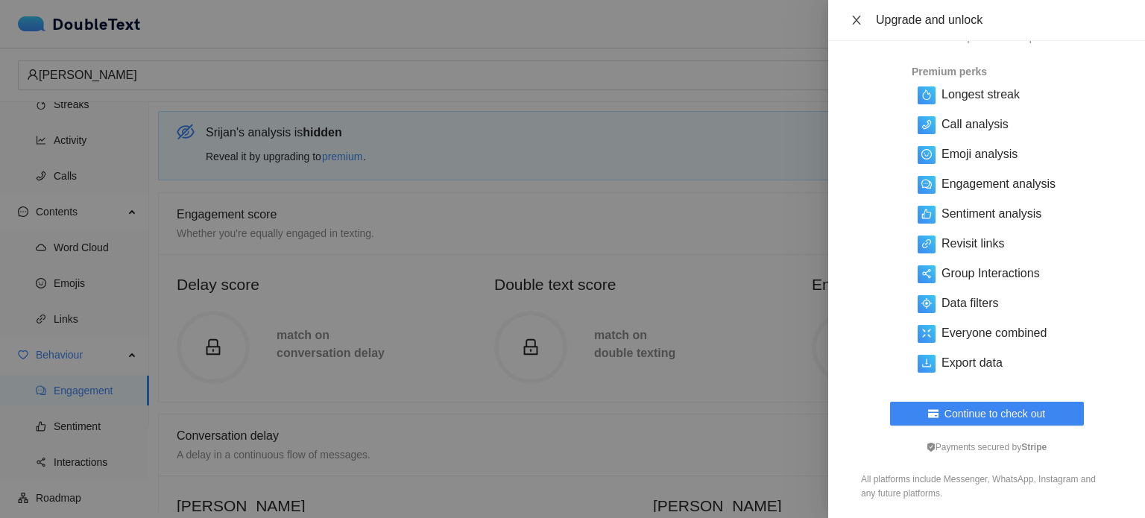
click at [859, 17] on icon "close" at bounding box center [856, 20] width 8 height 9
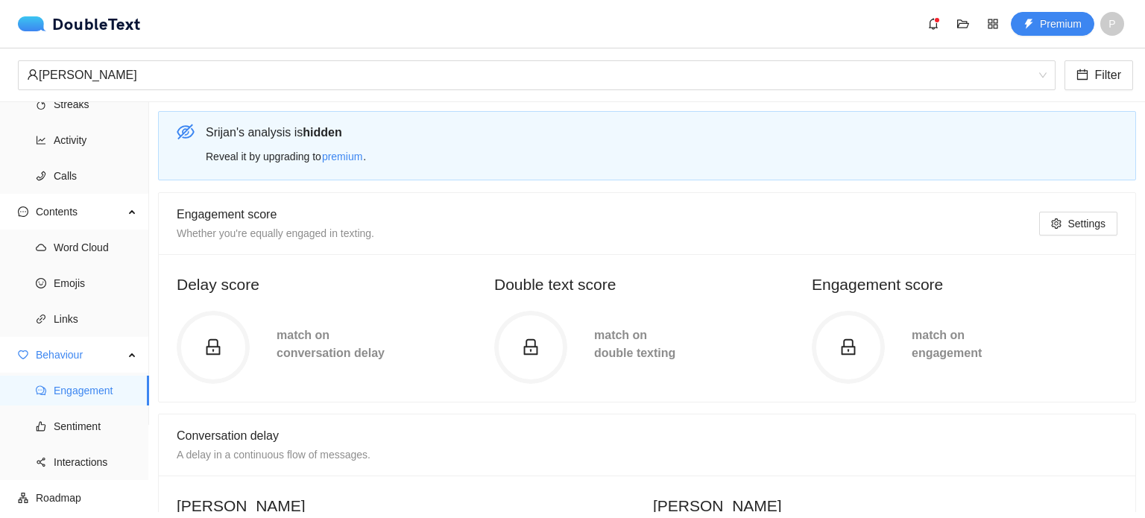
click at [719, 260] on div "Delay score match on conversation delay Double text score match on double texti…" at bounding box center [647, 328] width 976 height 148
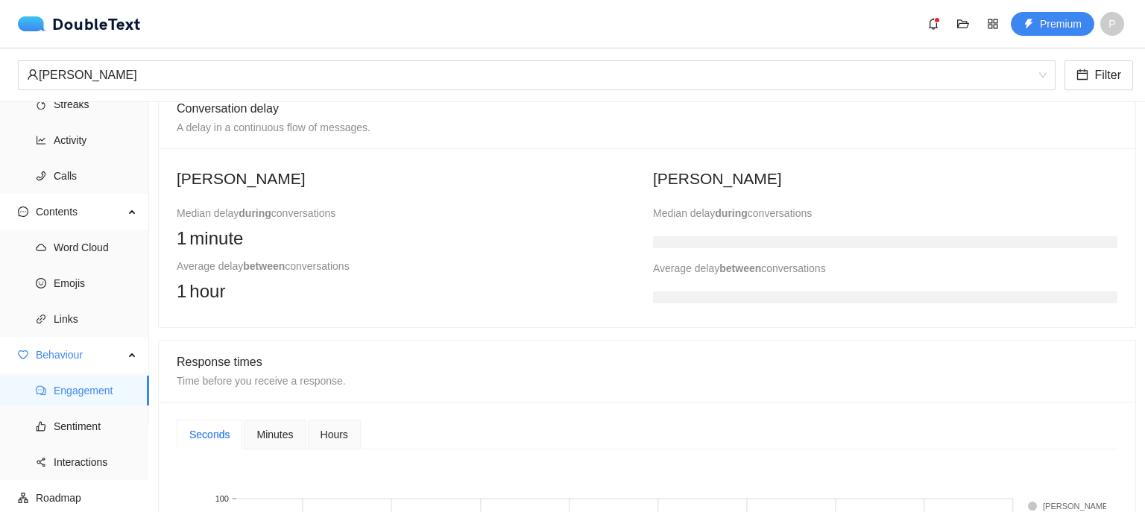
scroll to position [328, 0]
click at [719, 262] on b "between" at bounding box center [740, 268] width 42 height 12
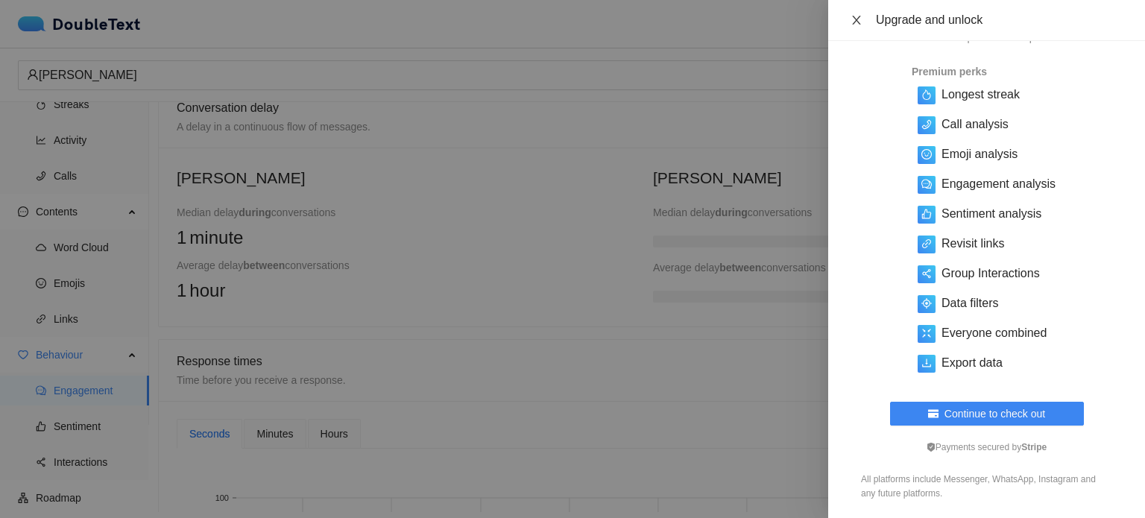
click at [853, 14] on icon "close" at bounding box center [856, 20] width 12 height 12
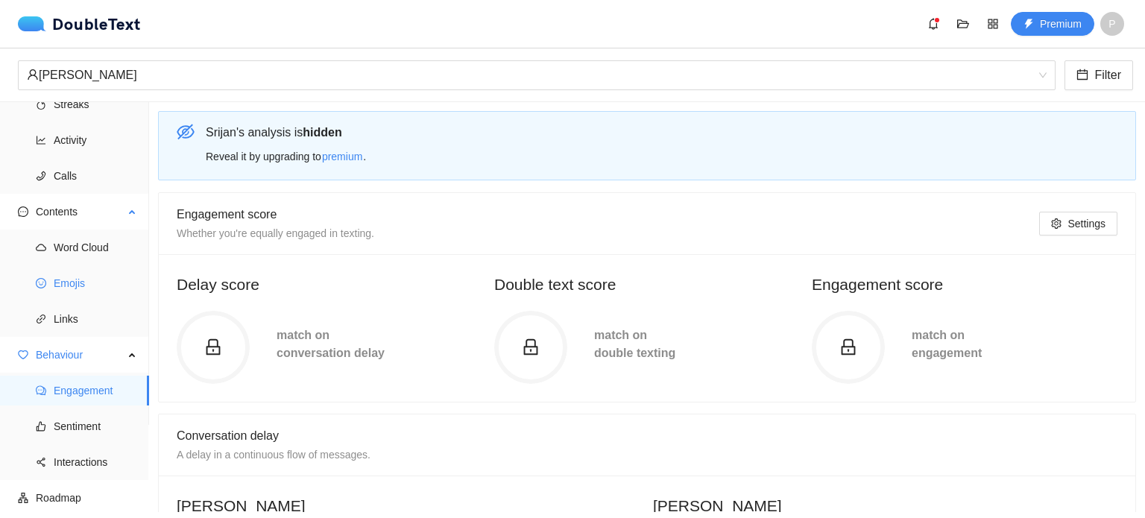
scroll to position [0, 0]
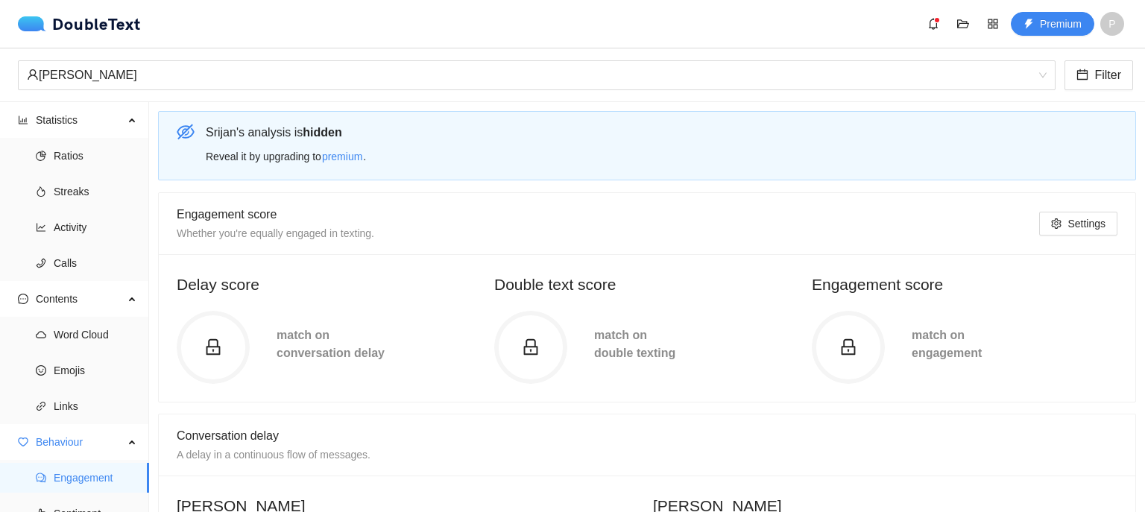
click at [1115, 23] on span "P" at bounding box center [1111, 24] width 7 height 24
click at [1082, 110] on span "Log out" at bounding box center [1088, 103] width 72 height 16
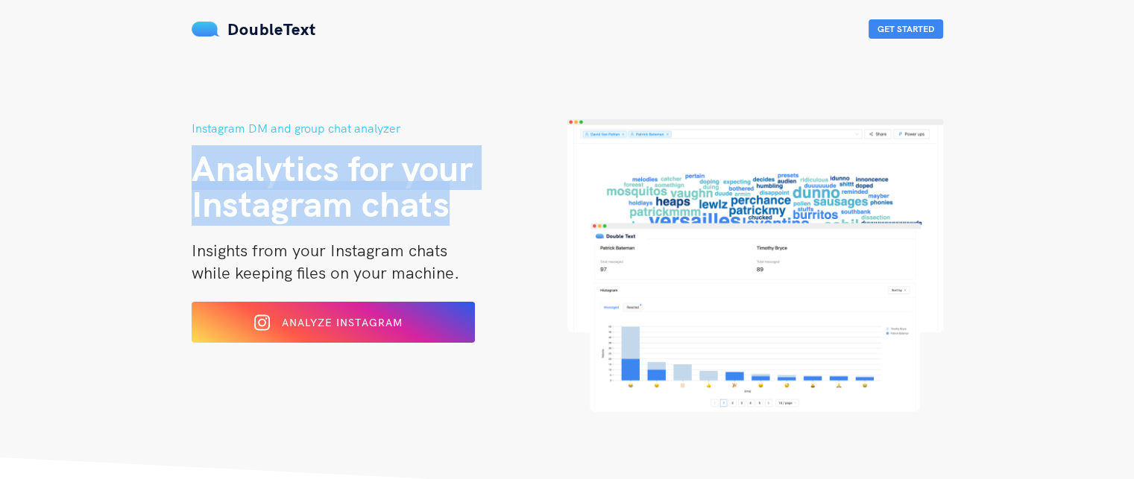
drag, startPoint x: 189, startPoint y: 177, endPoint x: 453, endPoint y: 215, distance: 266.6
click at [453, 215] on div "Instagram DM and group chat analyzer Analytics for your Instagram chats Insight…" at bounding box center [567, 286] width 775 height 335
click at [453, 215] on h1 "Analytics for your Instagram chats" at bounding box center [380, 186] width 376 height 72
